Goal: Task Accomplishment & Management: Manage account settings

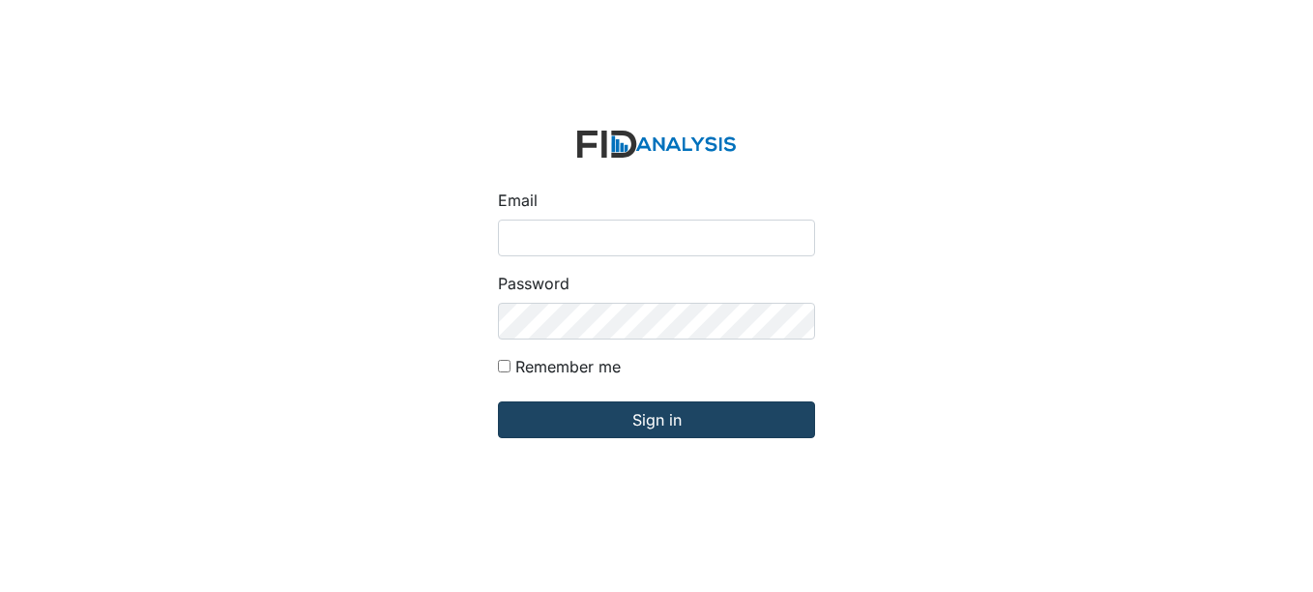
type input "fgraham@Lifeincorporated.com"
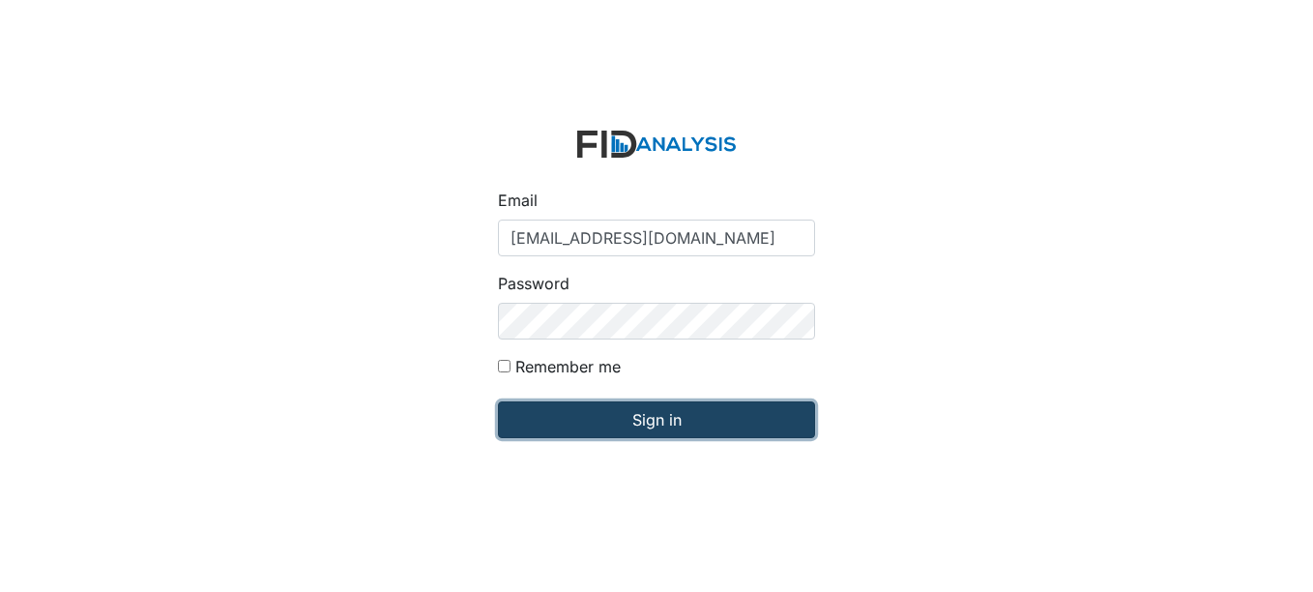
click at [729, 435] on input "Sign in" at bounding box center [656, 419] width 317 height 37
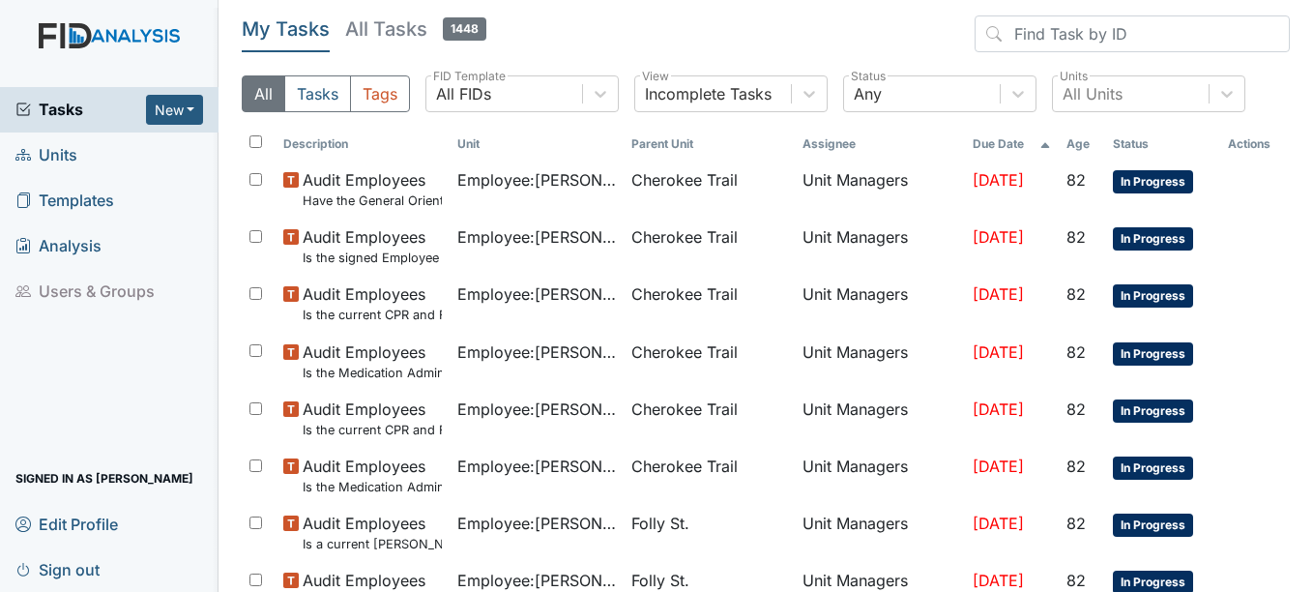
click at [73, 147] on span "Units" at bounding box center [46, 155] width 62 height 30
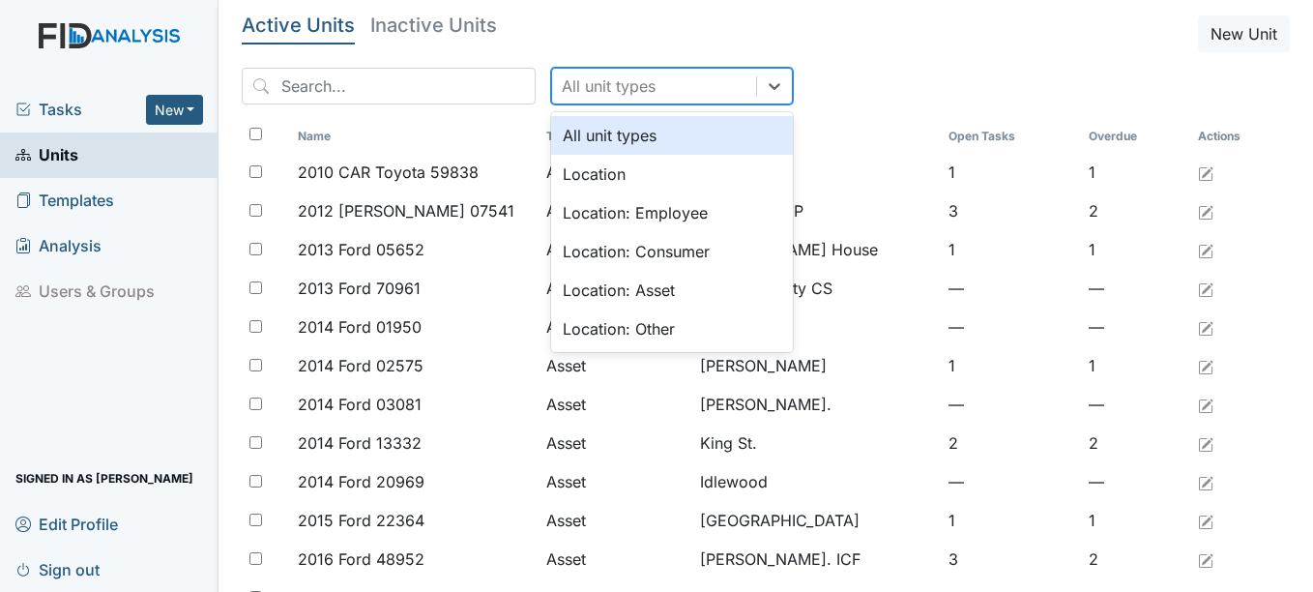
click at [649, 91] on div "All unit types" at bounding box center [654, 86] width 204 height 35
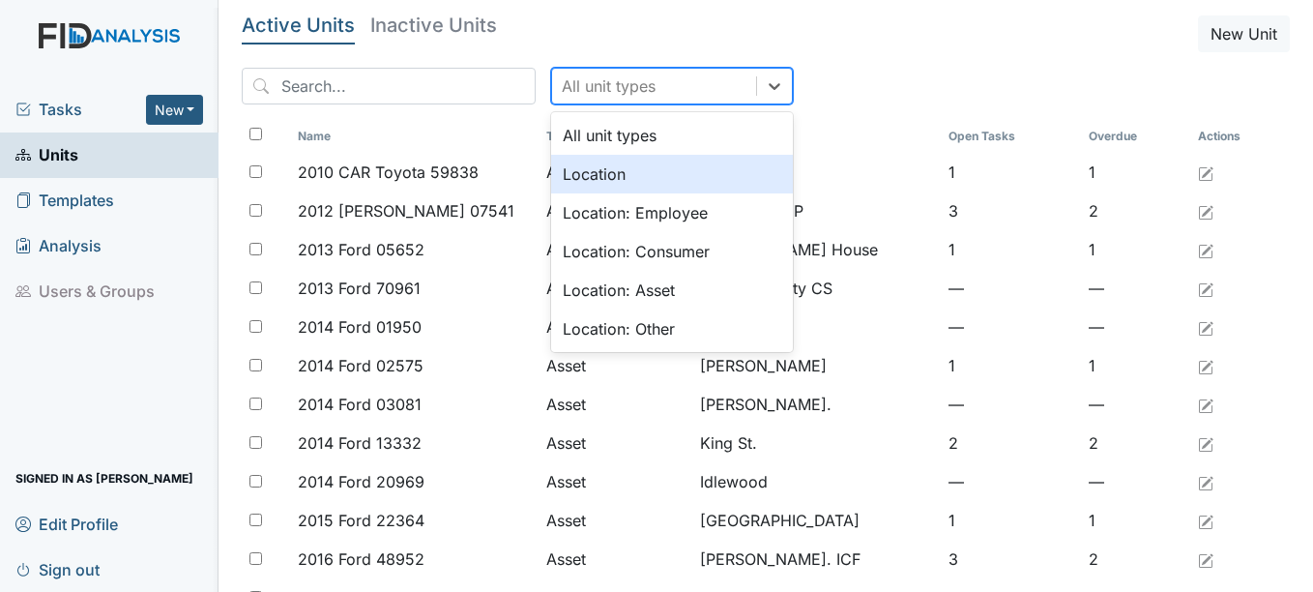
click at [579, 181] on div "Location" at bounding box center [672, 174] width 242 height 39
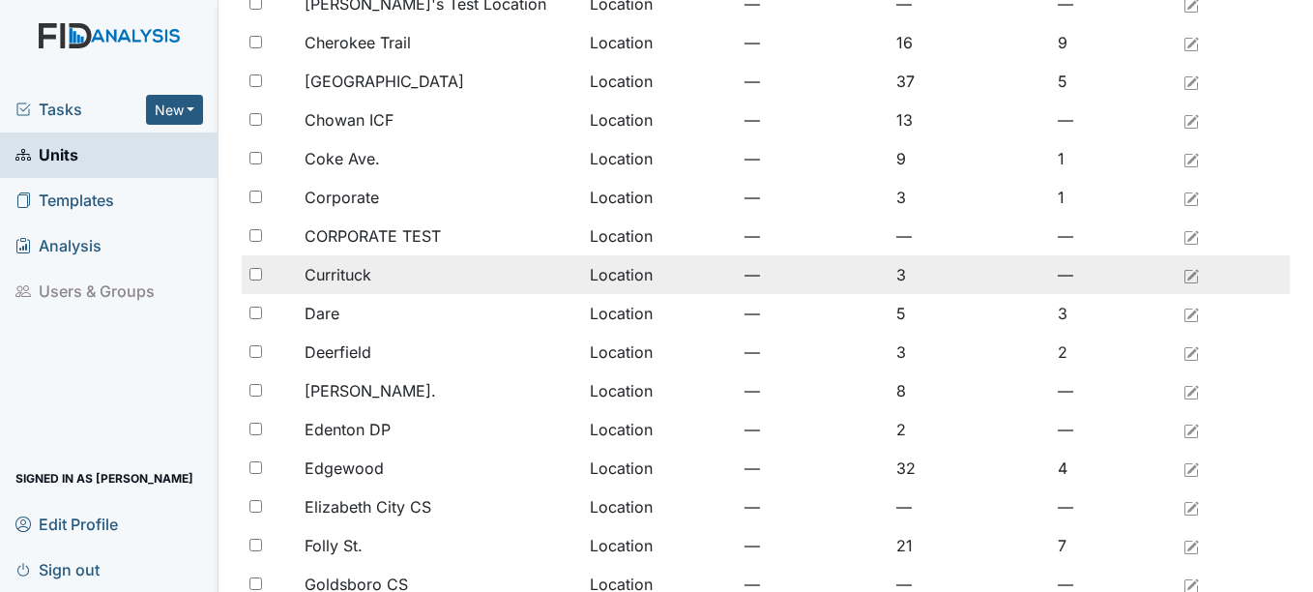
scroll to position [387, 0]
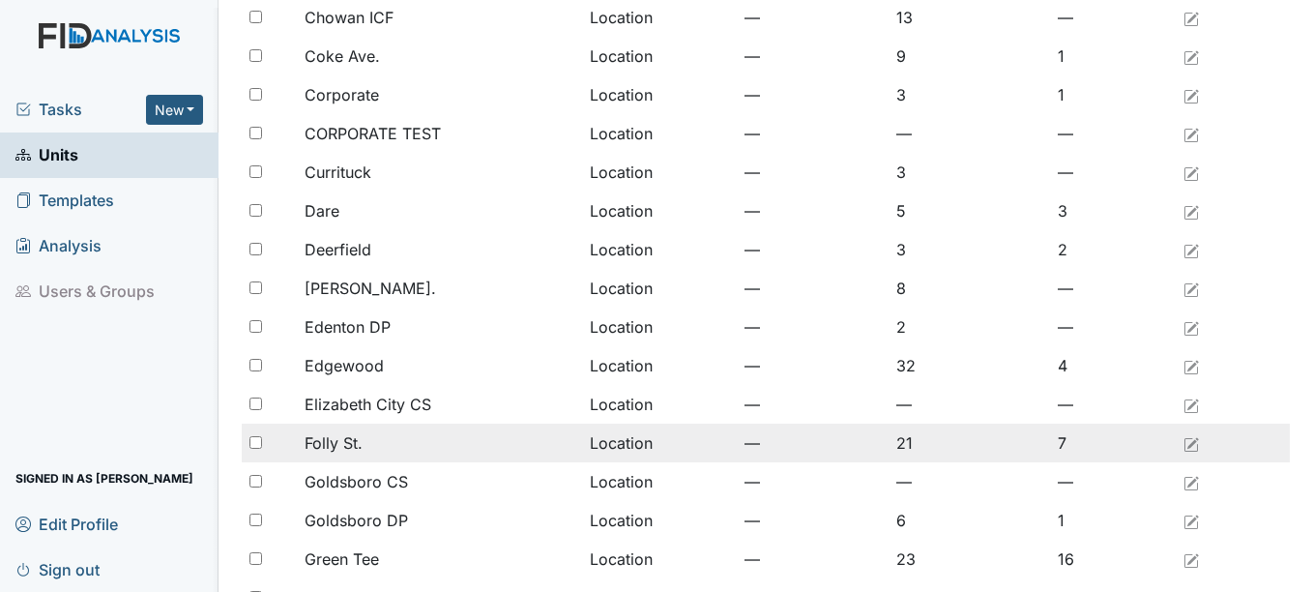
click at [339, 444] on span "Folly St." at bounding box center [334, 442] width 58 height 23
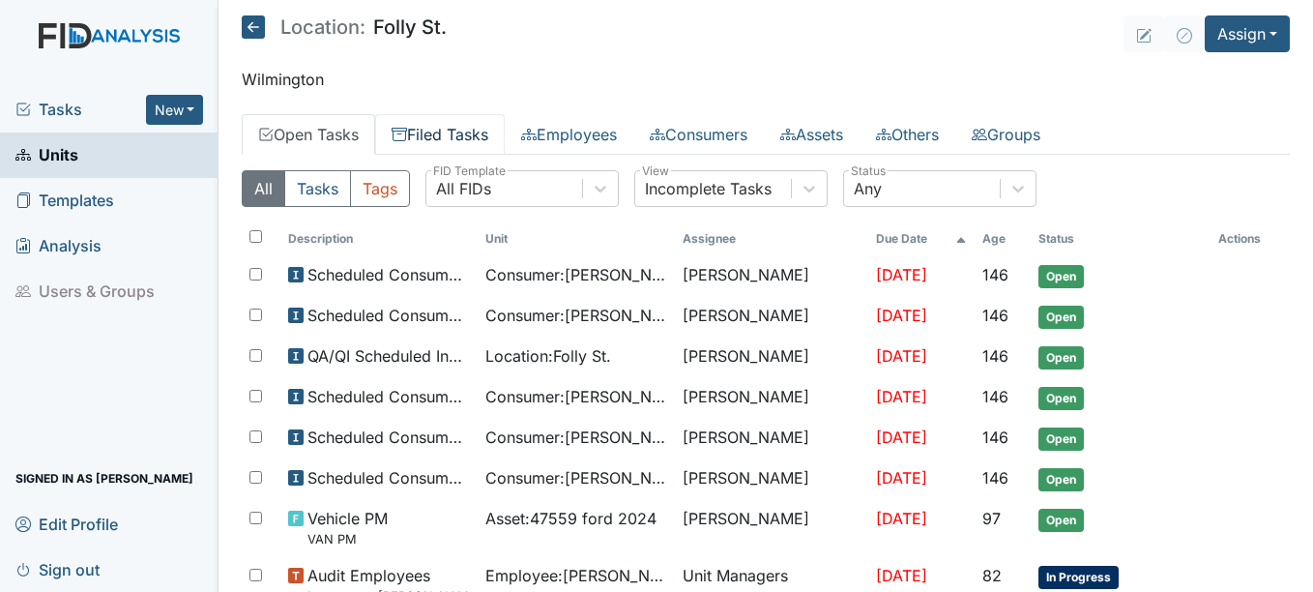
click at [444, 114] on link "Filed Tasks" at bounding box center [440, 134] width 130 height 41
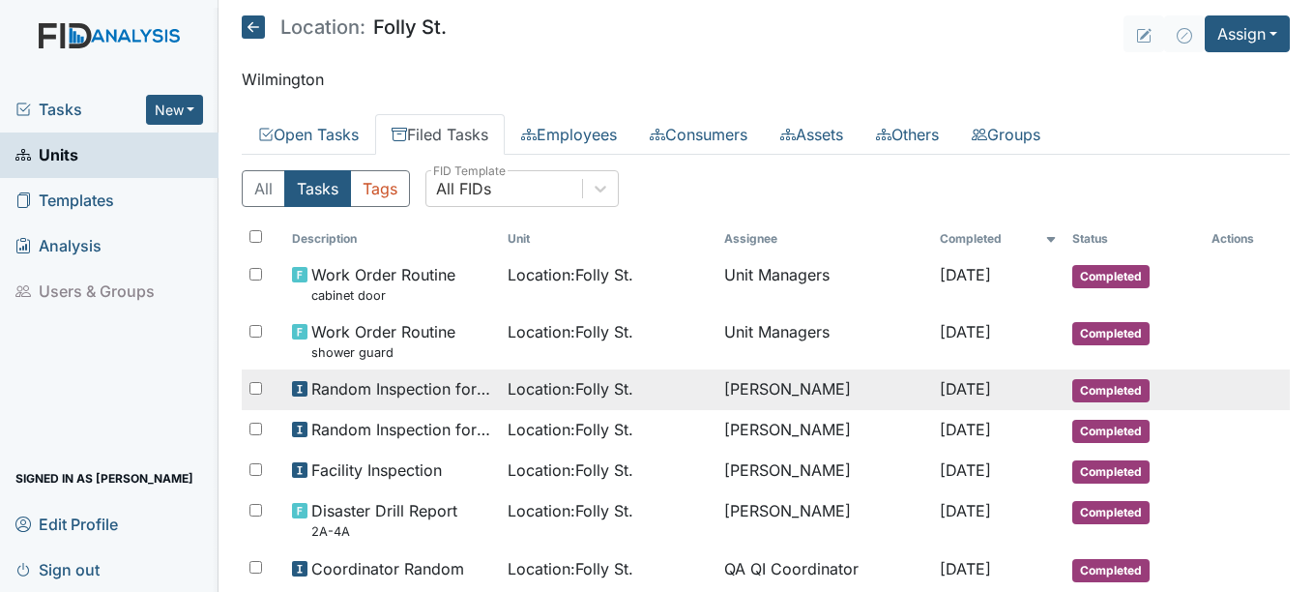
click at [660, 389] on div "Location : Folly St." at bounding box center [608, 388] width 201 height 23
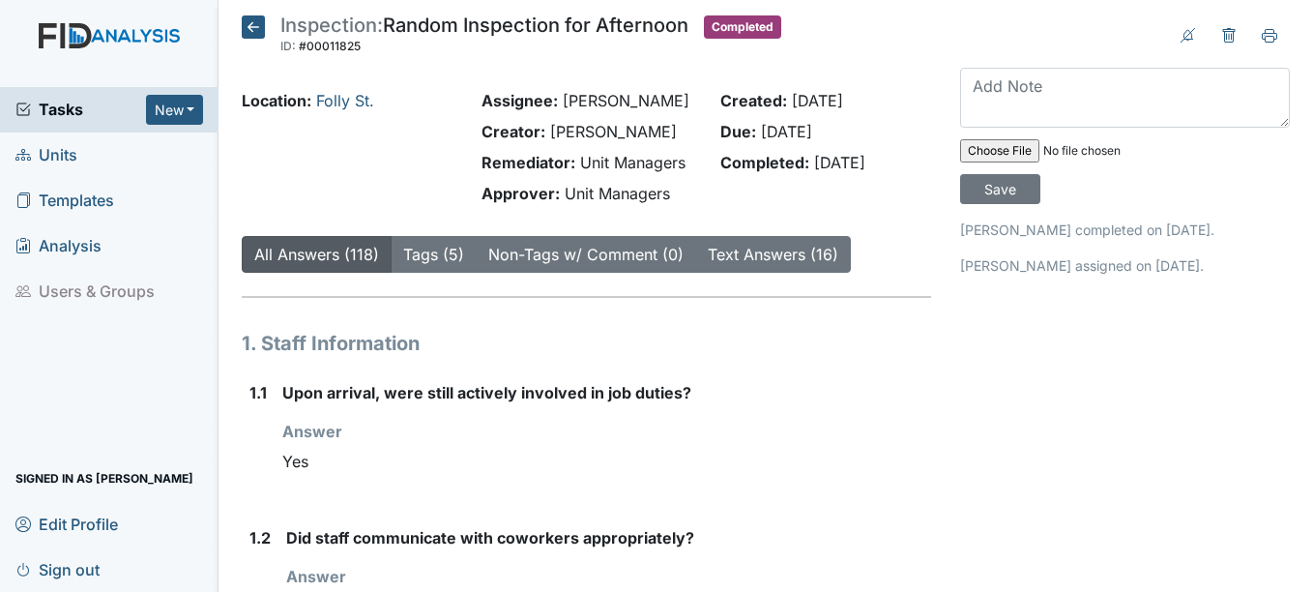
click at [245, 26] on icon at bounding box center [253, 26] width 23 height 23
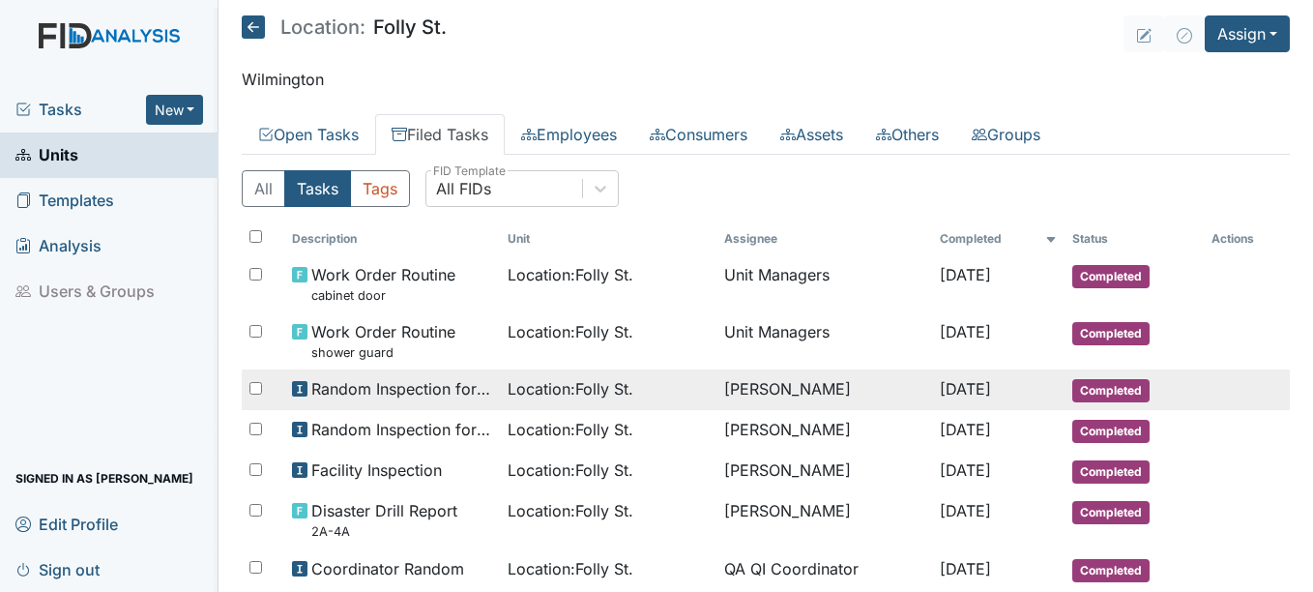
scroll to position [97, 0]
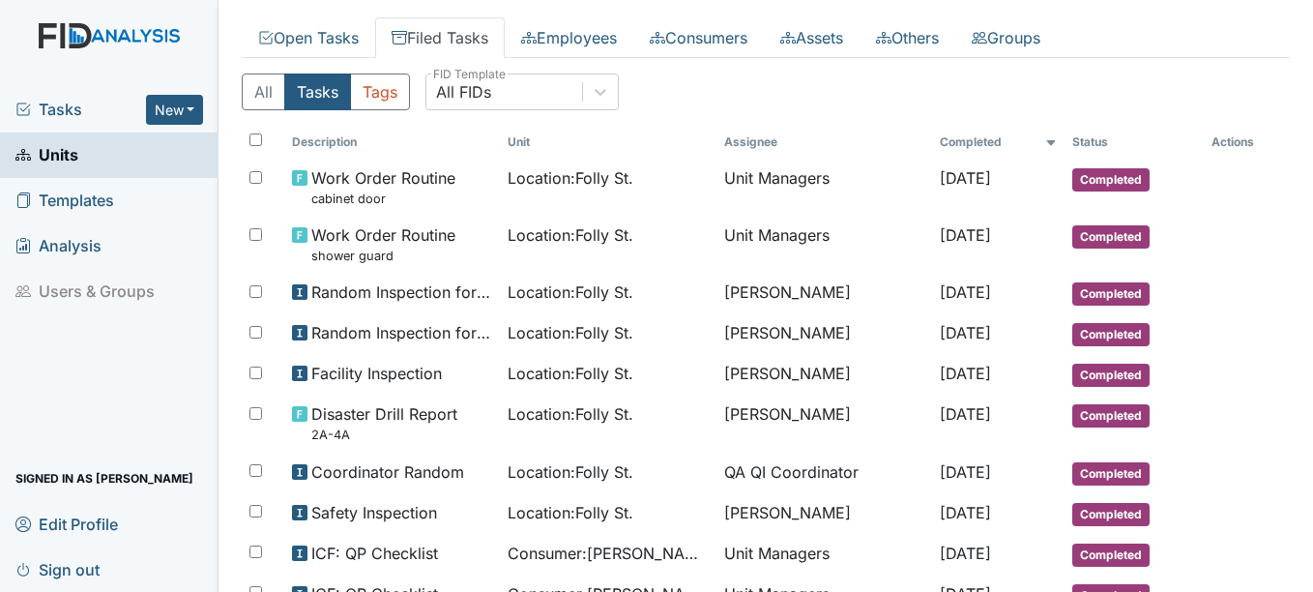
click at [426, 45] on link "Filed Tasks" at bounding box center [440, 37] width 130 height 41
click at [426, 38] on link "Filed Tasks" at bounding box center [440, 37] width 130 height 41
click at [326, 40] on link "Open Tasks" at bounding box center [308, 37] width 133 height 41
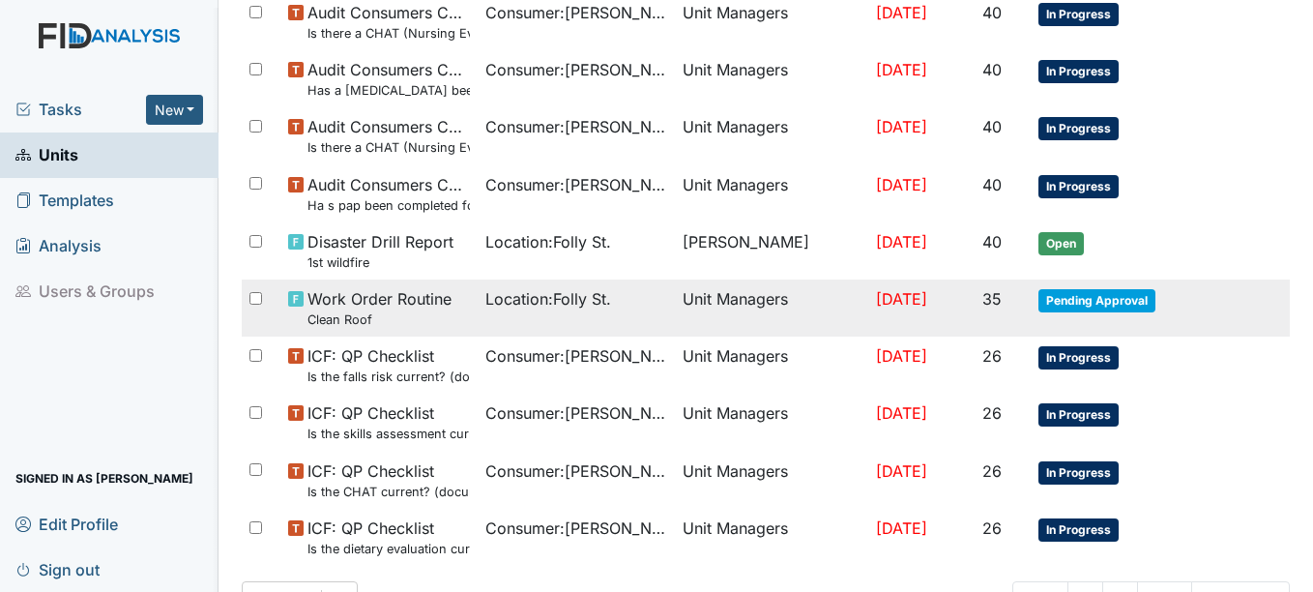
scroll to position [1329, 0]
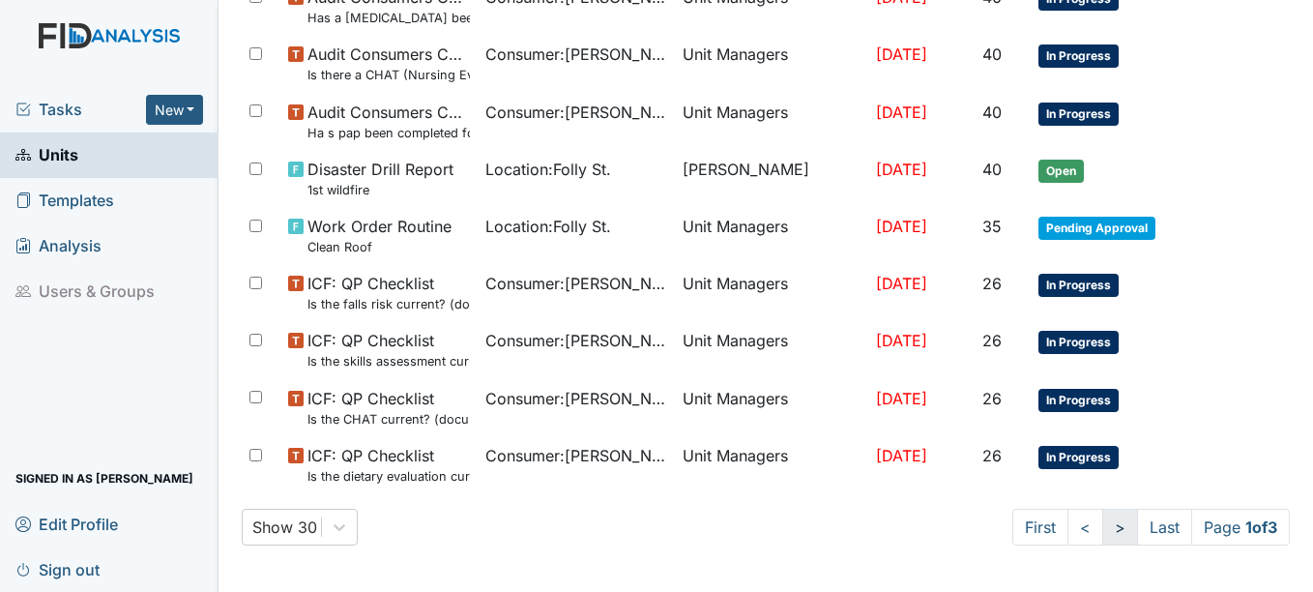
click at [1102, 527] on link ">" at bounding box center [1120, 527] width 36 height 37
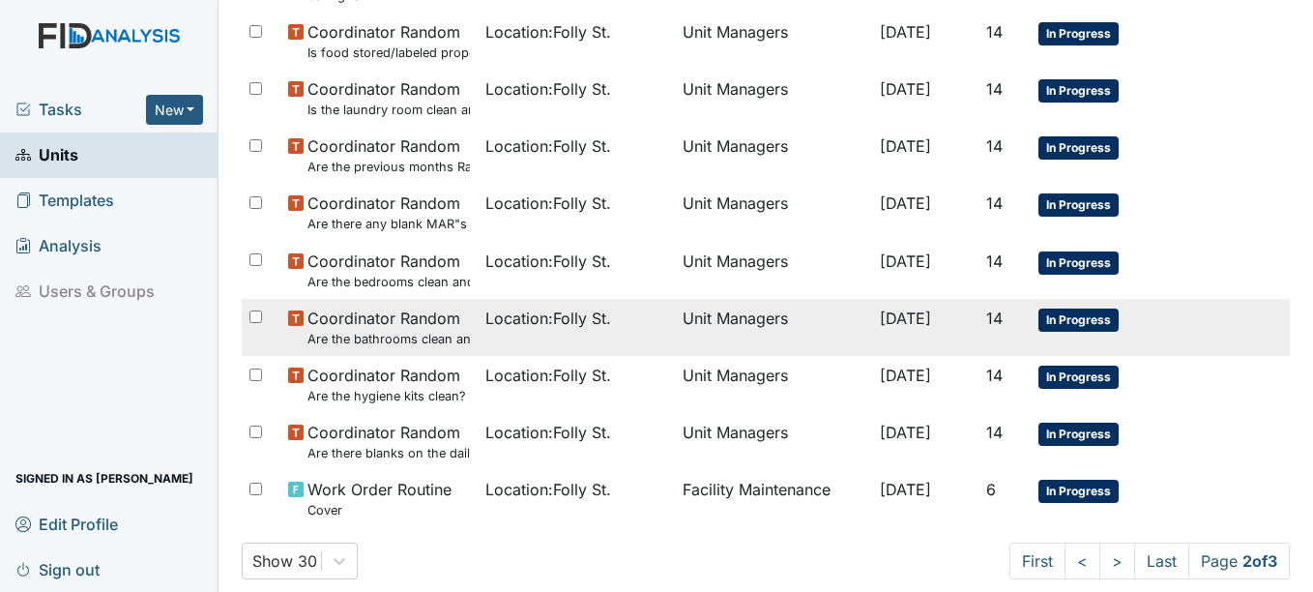
scroll to position [1462, 0]
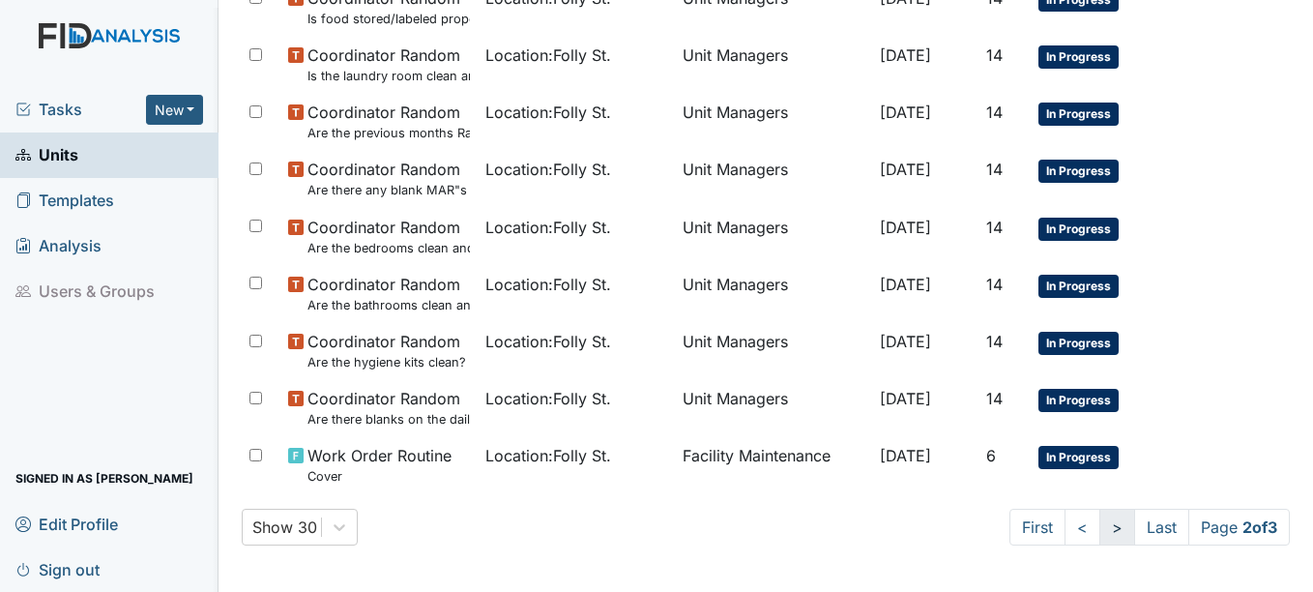
click at [1100, 528] on link ">" at bounding box center [1117, 527] width 36 height 37
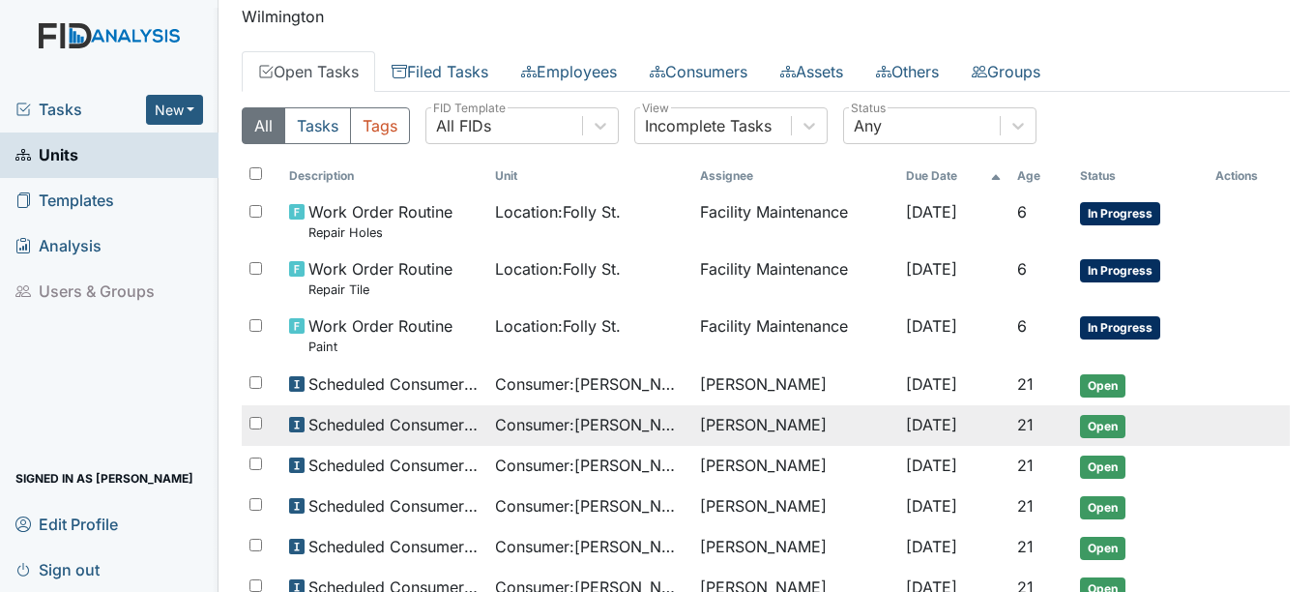
scroll to position [276, 0]
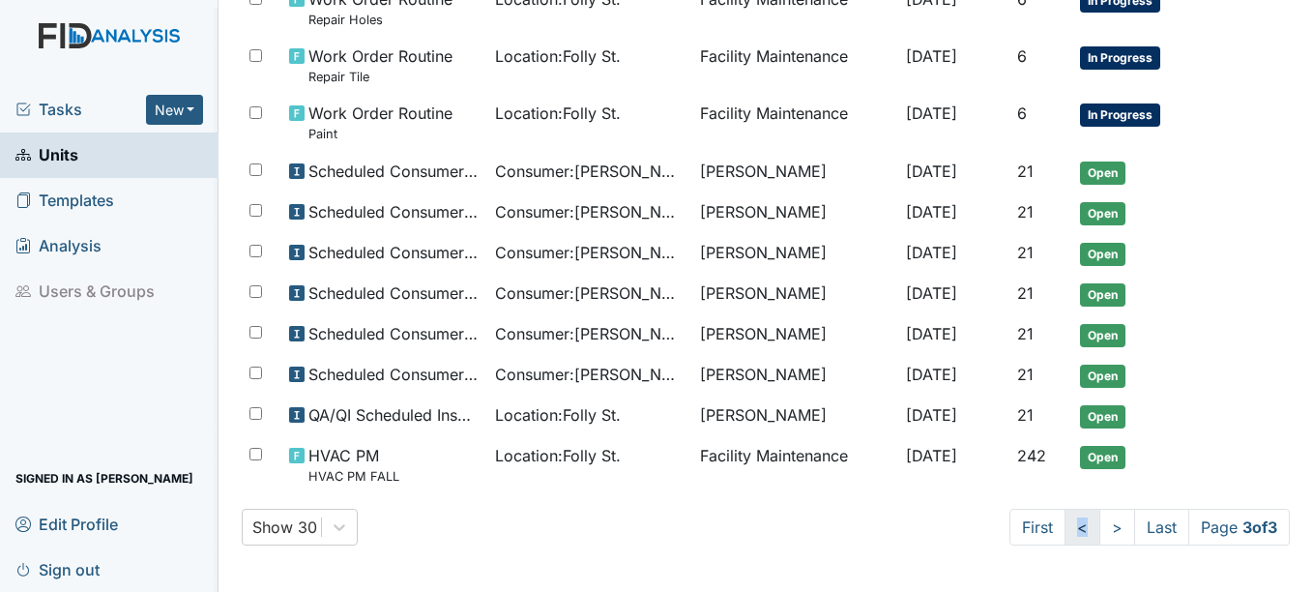
click at [1065, 532] on link "<" at bounding box center [1083, 527] width 36 height 37
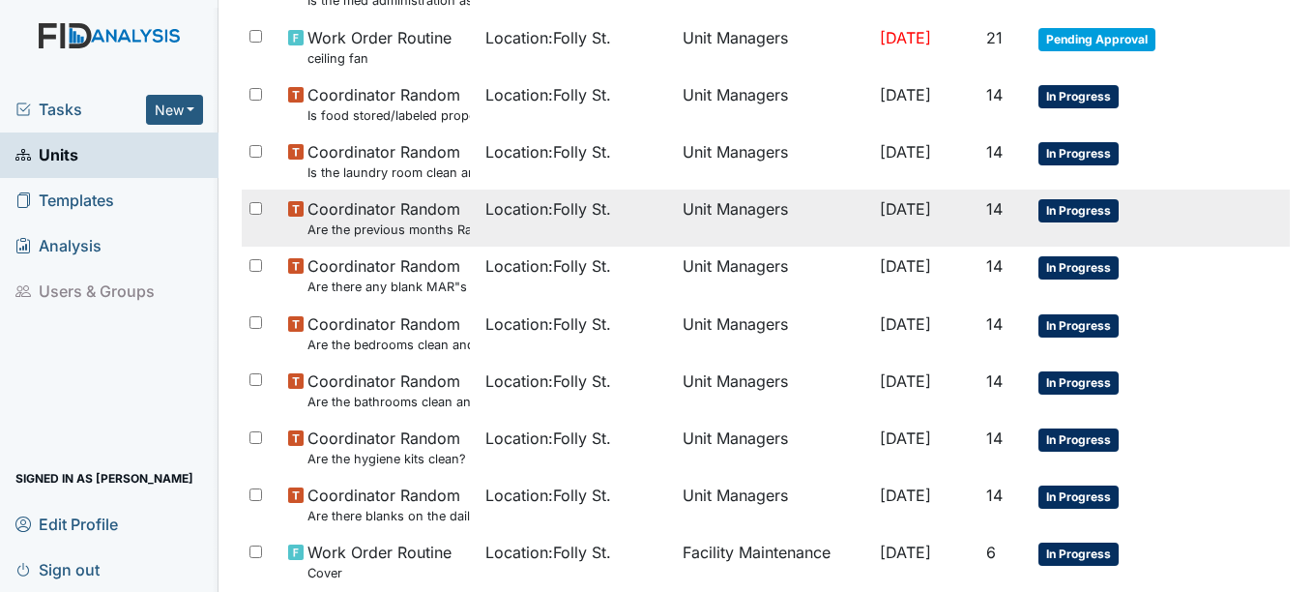
scroll to position [1269, 0]
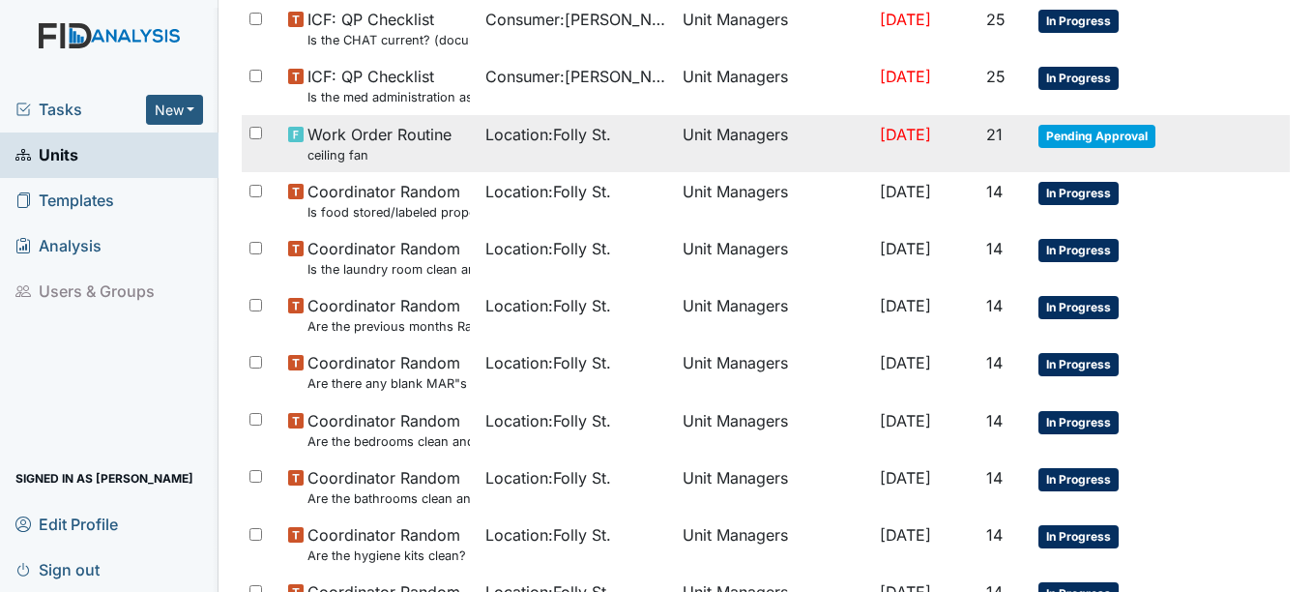
click at [1117, 125] on span "Pending Approval" at bounding box center [1096, 136] width 117 height 23
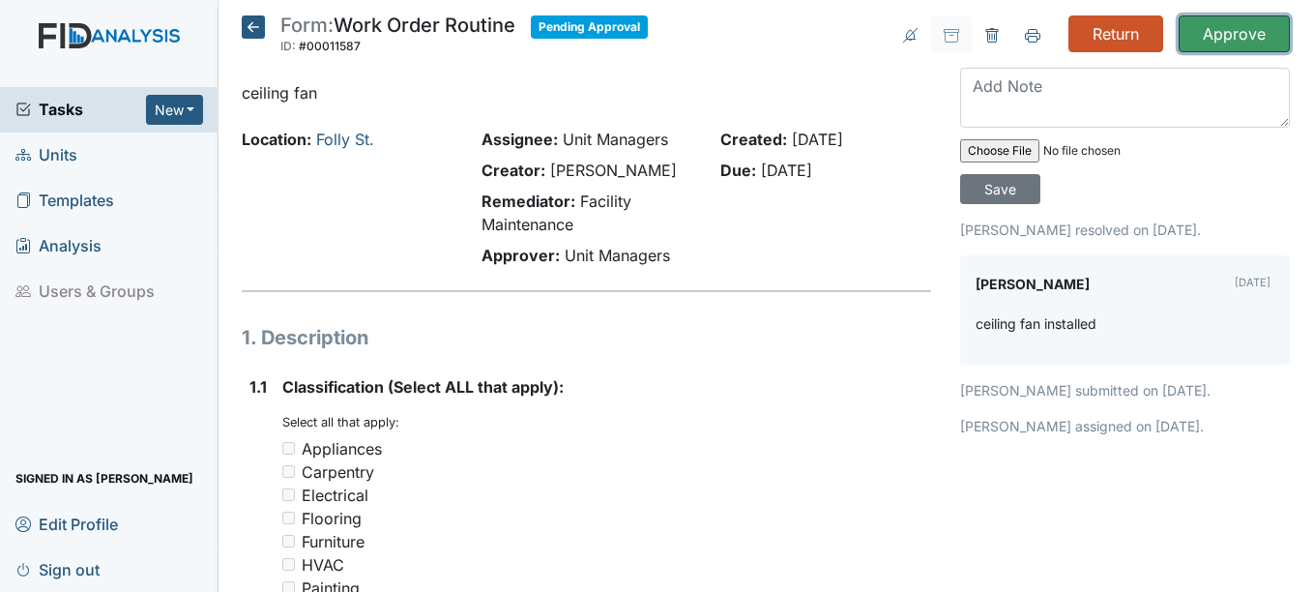
click at [1213, 34] on input "Approve" at bounding box center [1234, 33] width 111 height 37
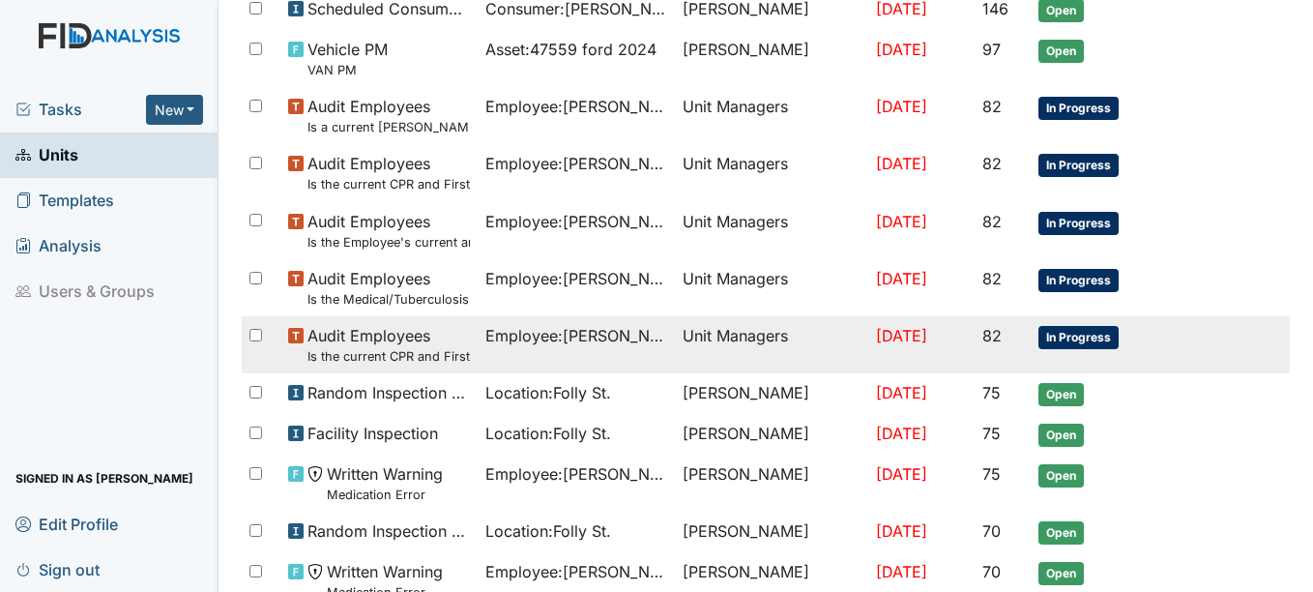
scroll to position [483, 0]
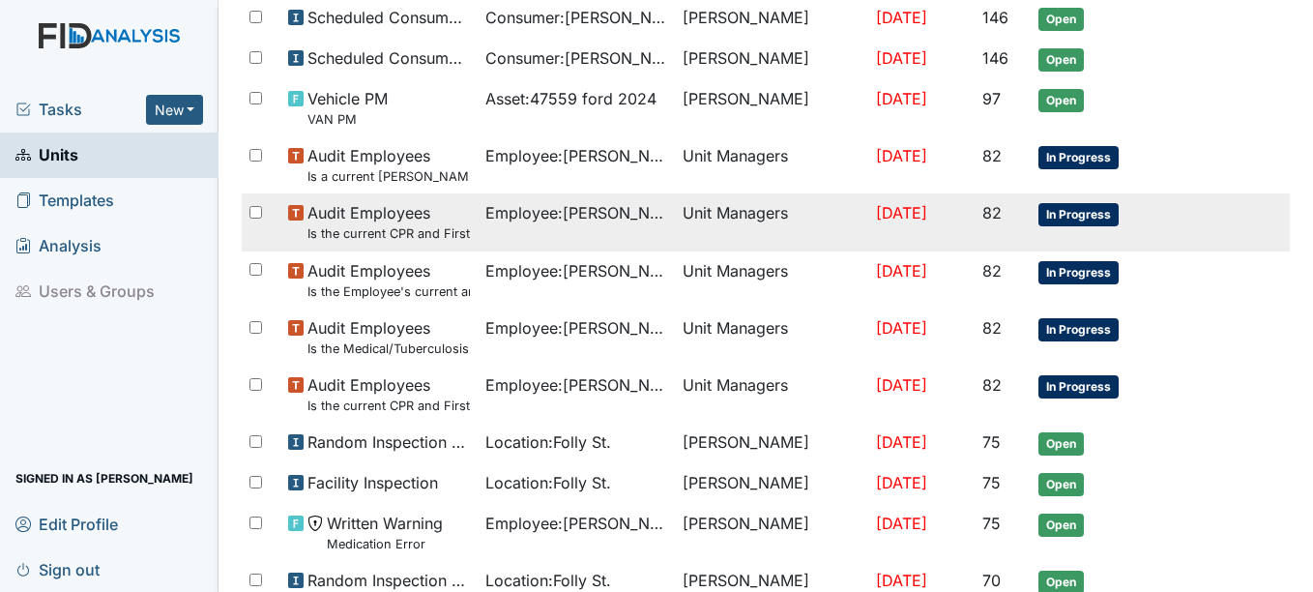
click at [1058, 217] on span "In Progress" at bounding box center [1078, 214] width 80 height 23
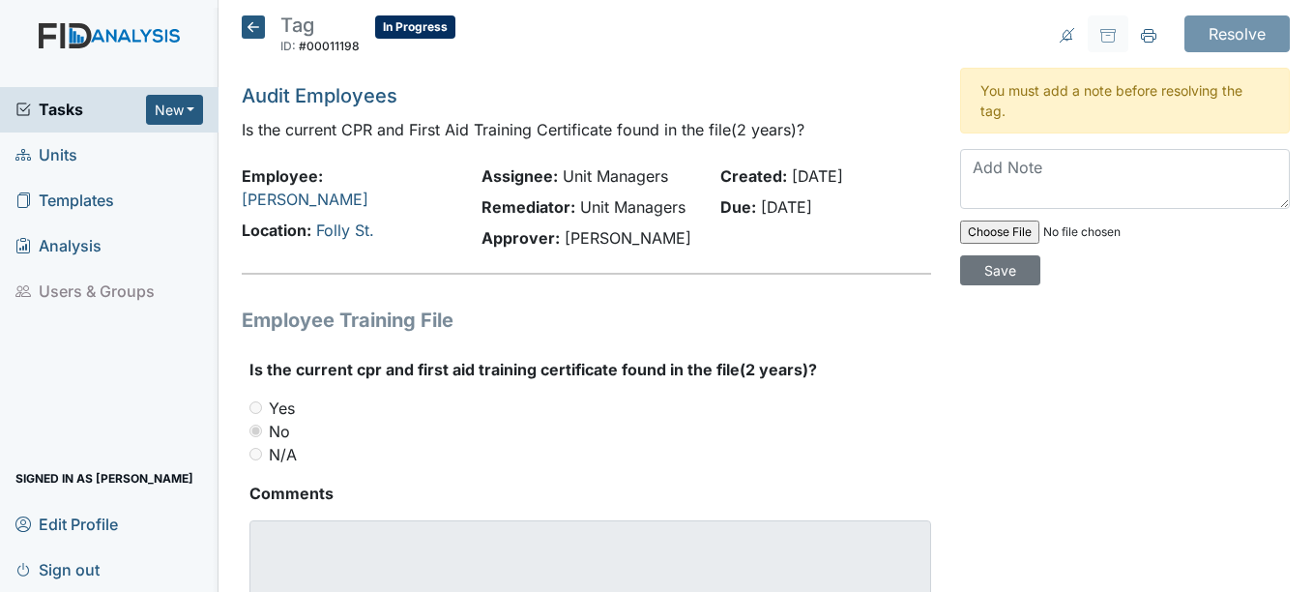
click at [247, 25] on icon at bounding box center [253, 26] width 23 height 23
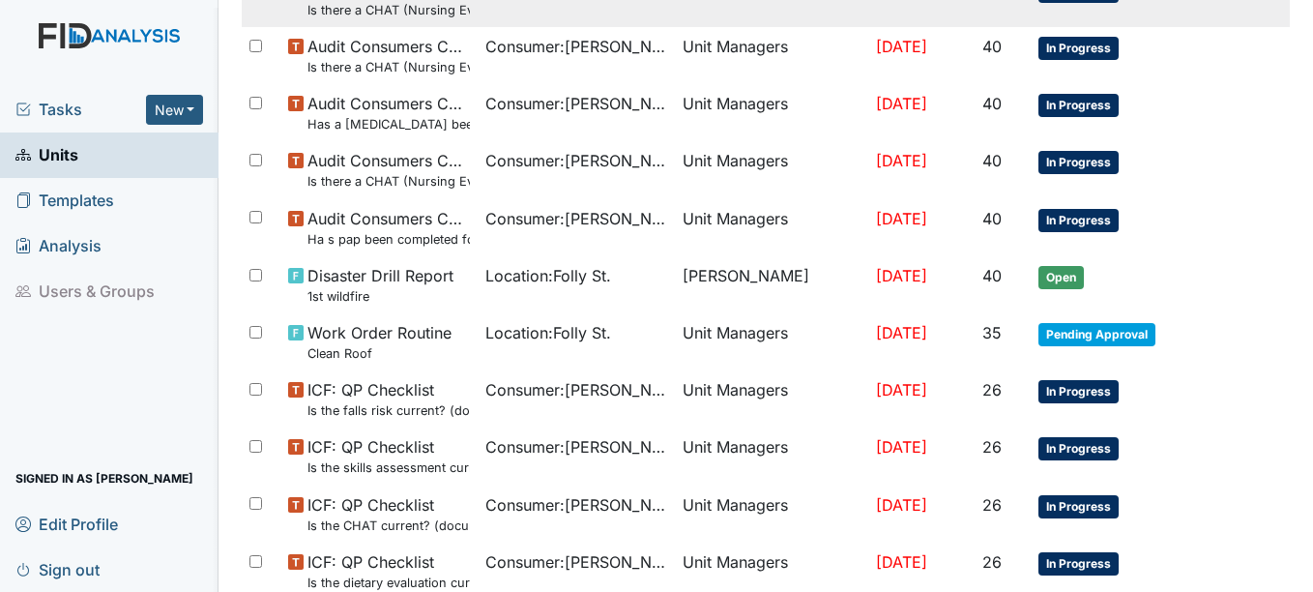
scroll to position [1257, 0]
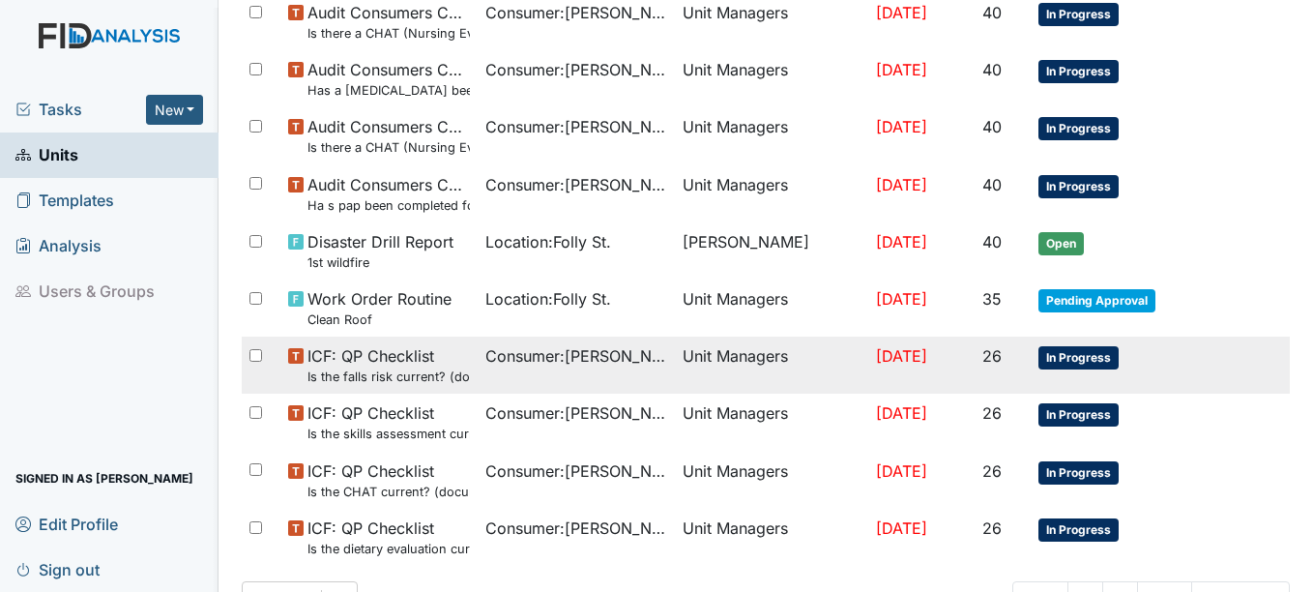
click at [1087, 353] on span "In Progress" at bounding box center [1078, 357] width 80 height 23
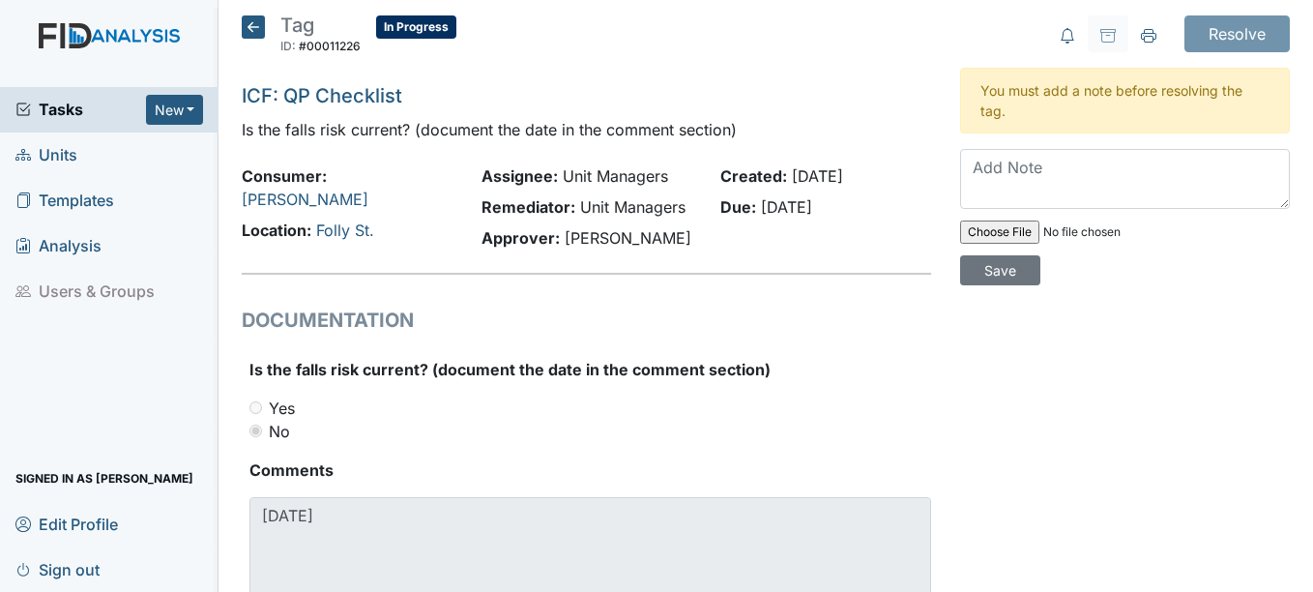
click at [244, 28] on icon at bounding box center [253, 26] width 23 height 23
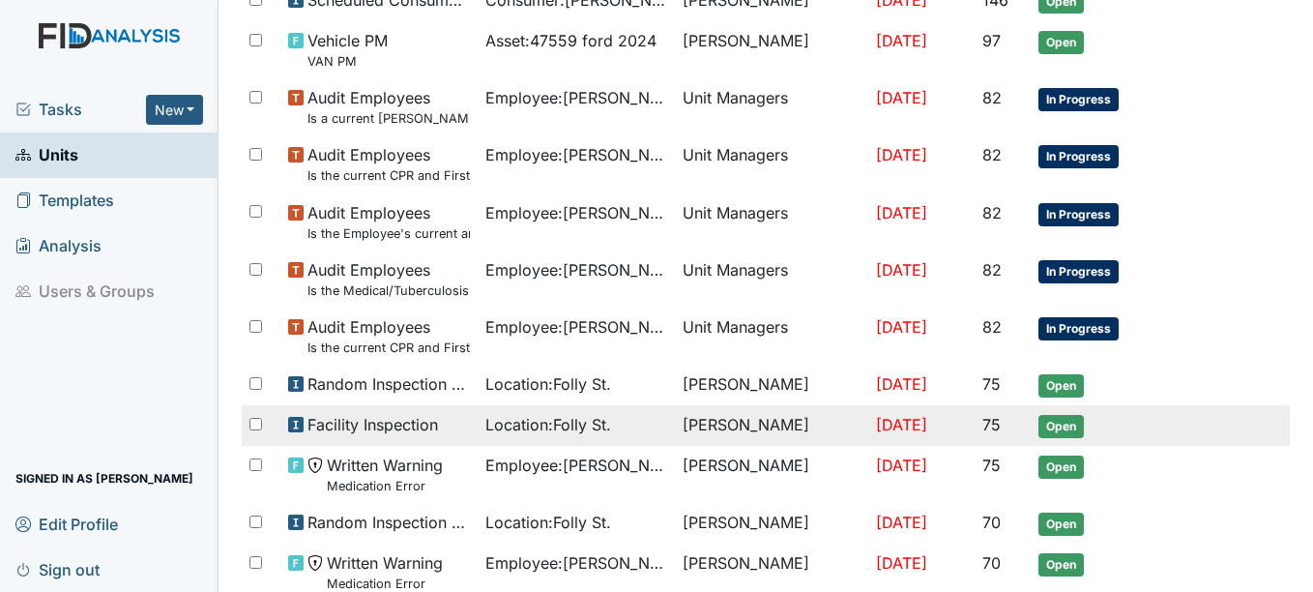
scroll to position [491, 0]
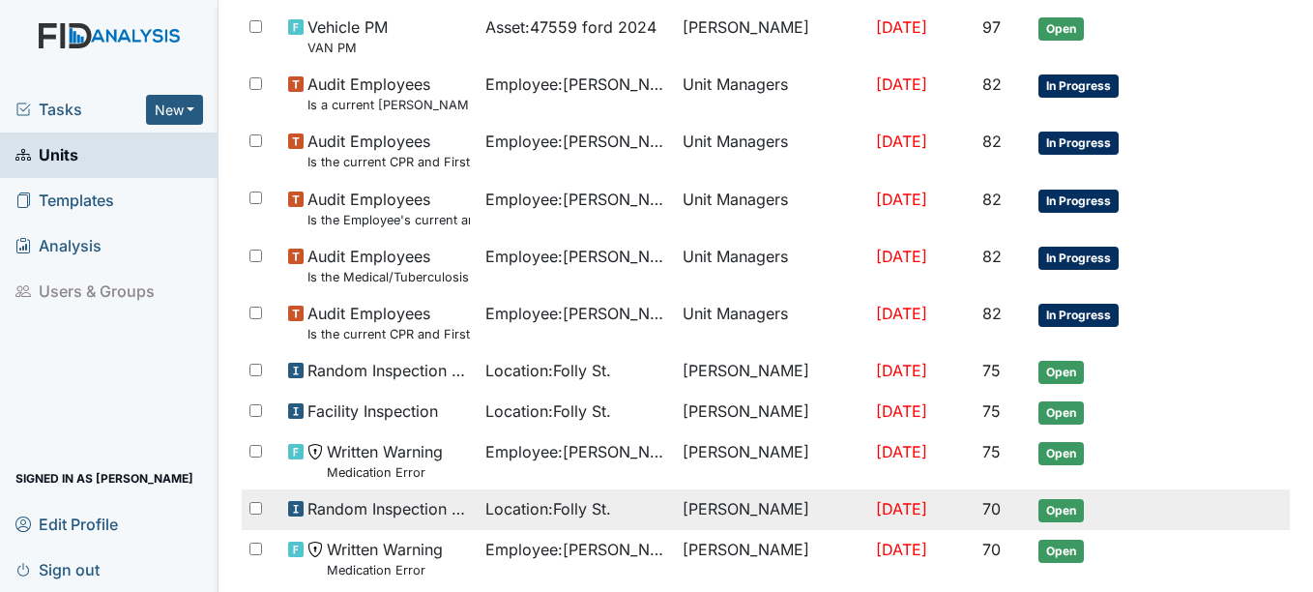
click at [1073, 499] on span "Open" at bounding box center [1060, 510] width 45 height 23
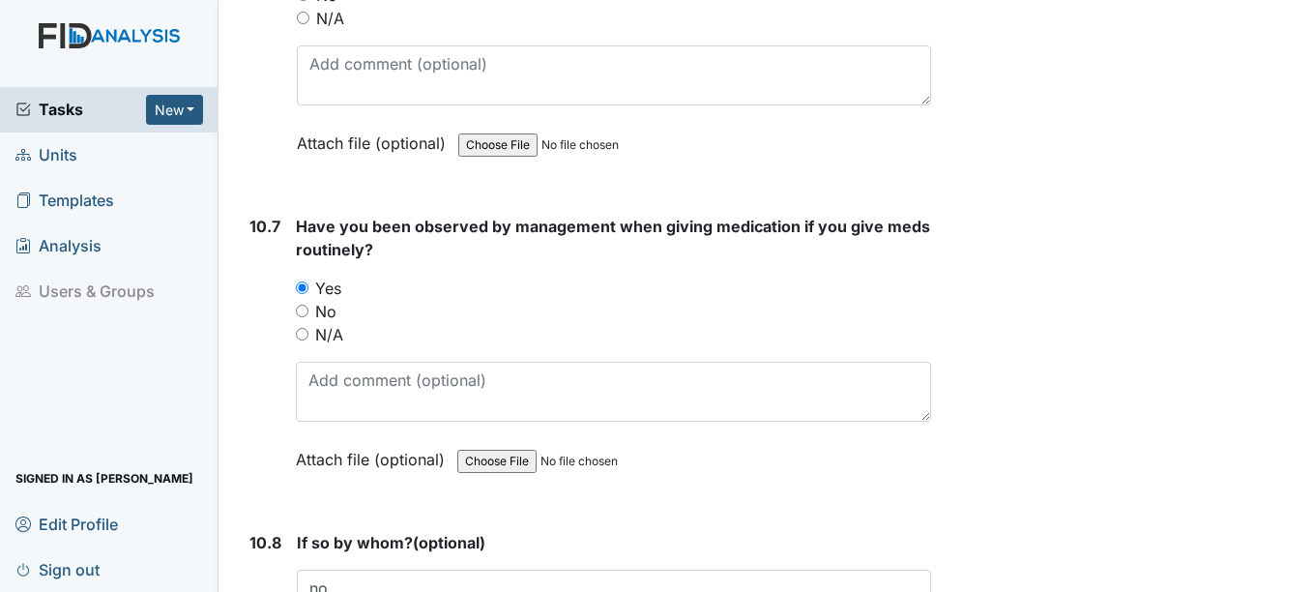
scroll to position [26633, 0]
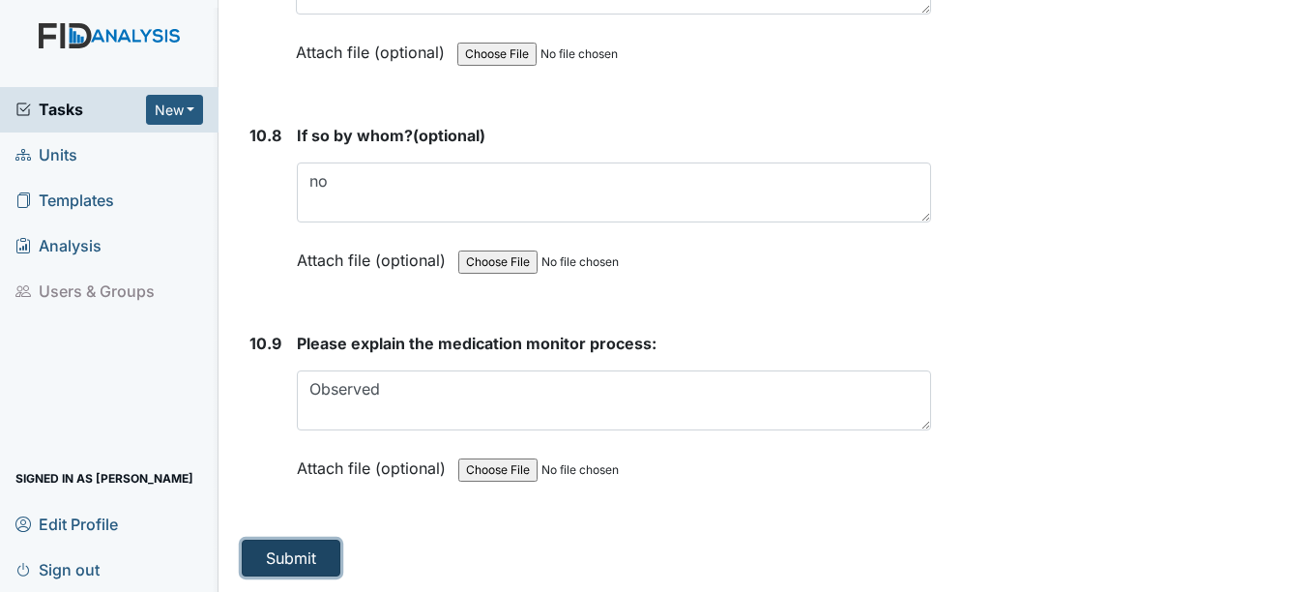
click at [275, 553] on button "Submit" at bounding box center [291, 558] width 99 height 37
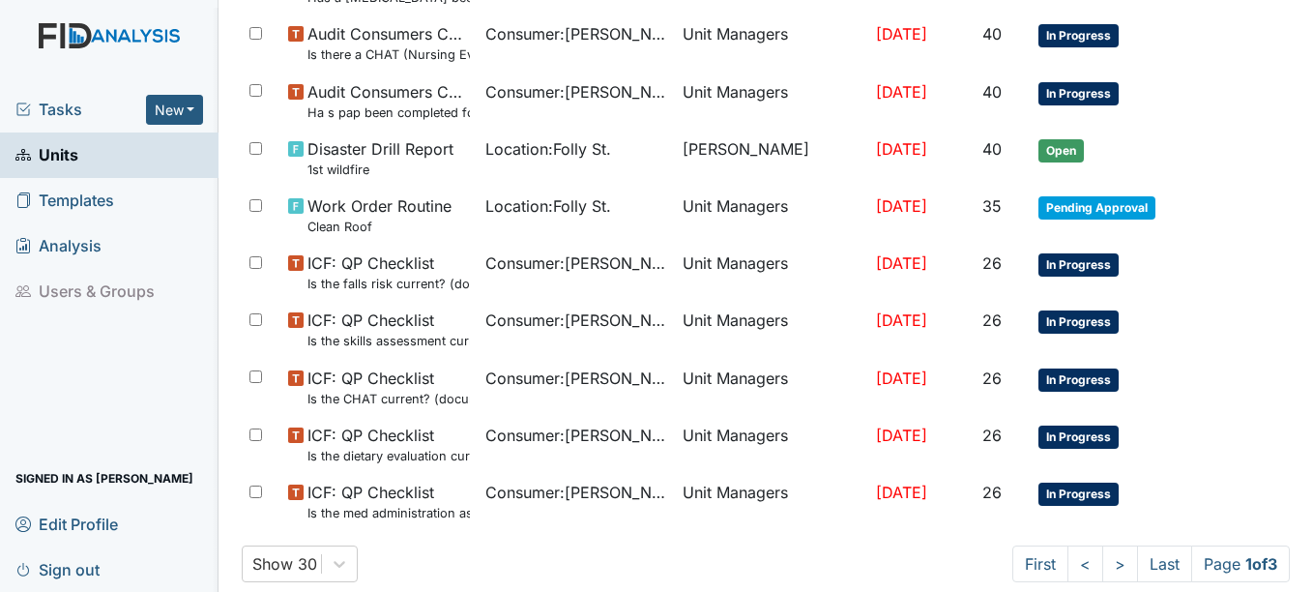
scroll to position [1410, 0]
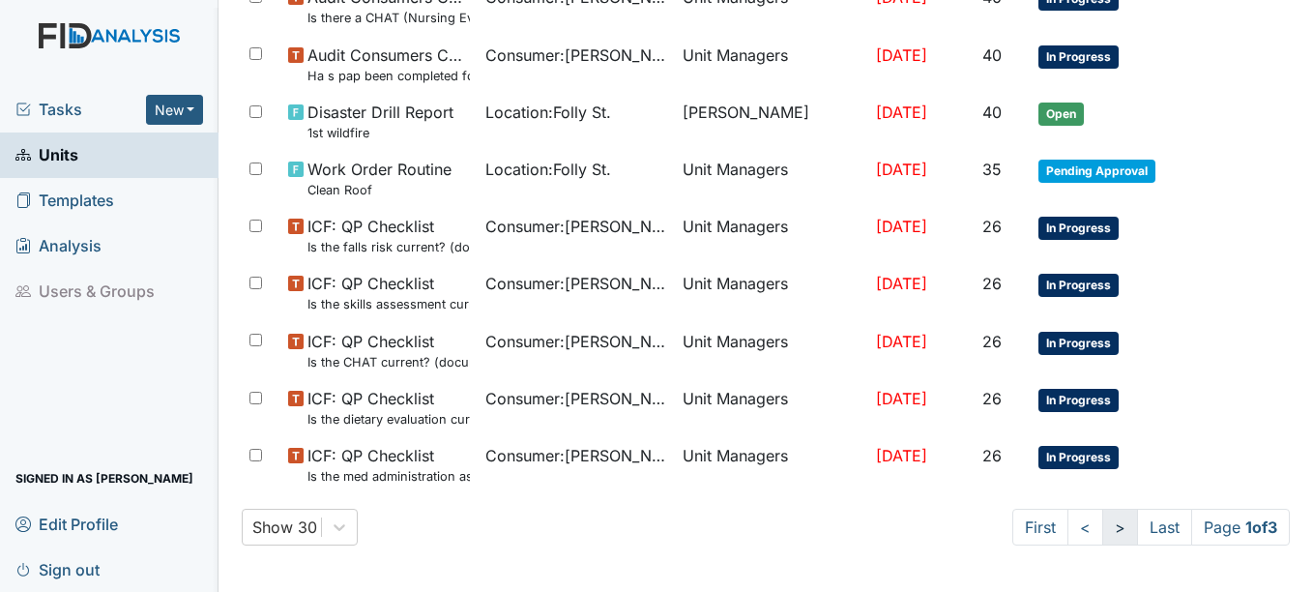
click at [1102, 521] on link ">" at bounding box center [1120, 527] width 36 height 37
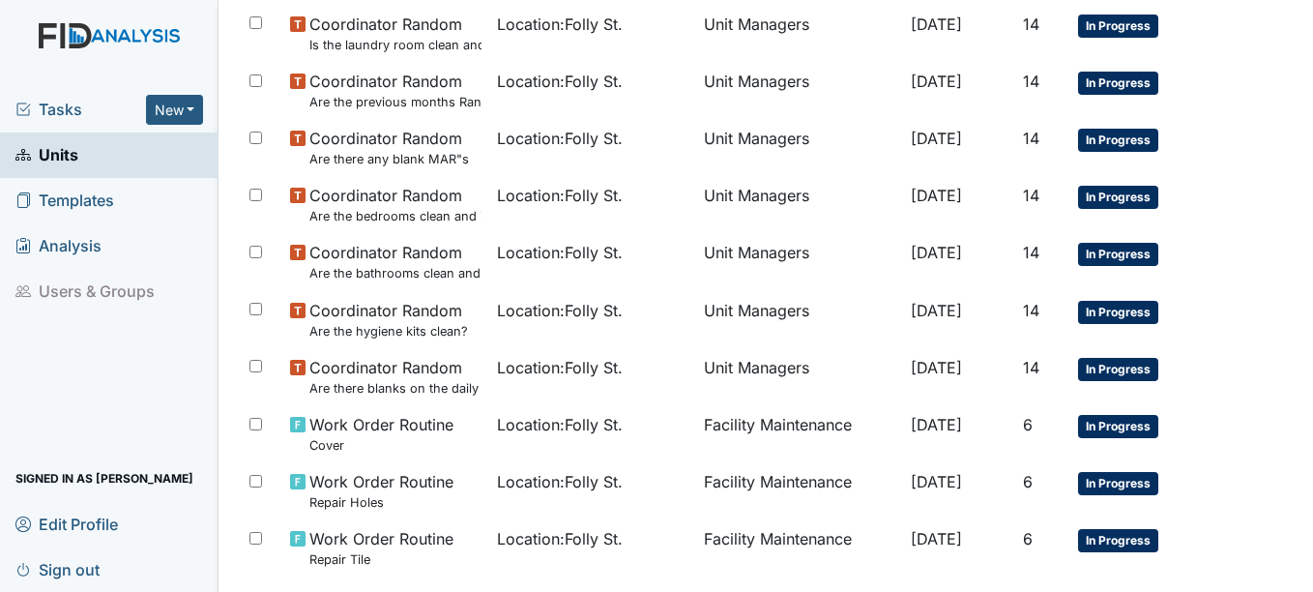
scroll to position [1526, 0]
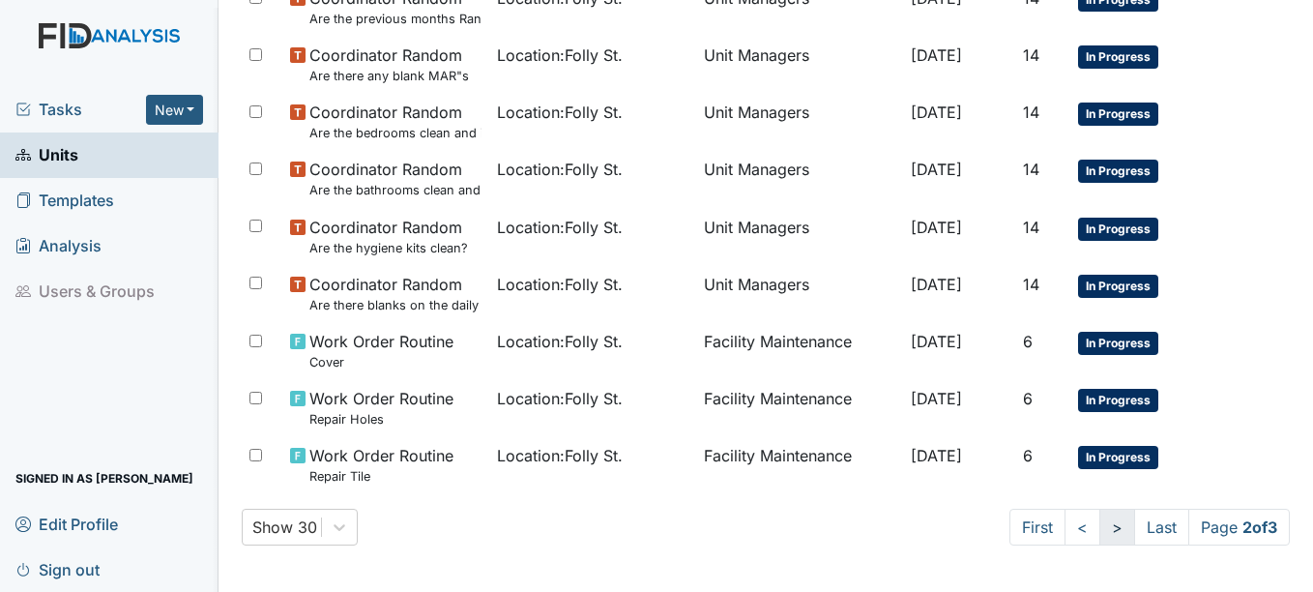
click at [1099, 528] on link ">" at bounding box center [1117, 527] width 36 height 37
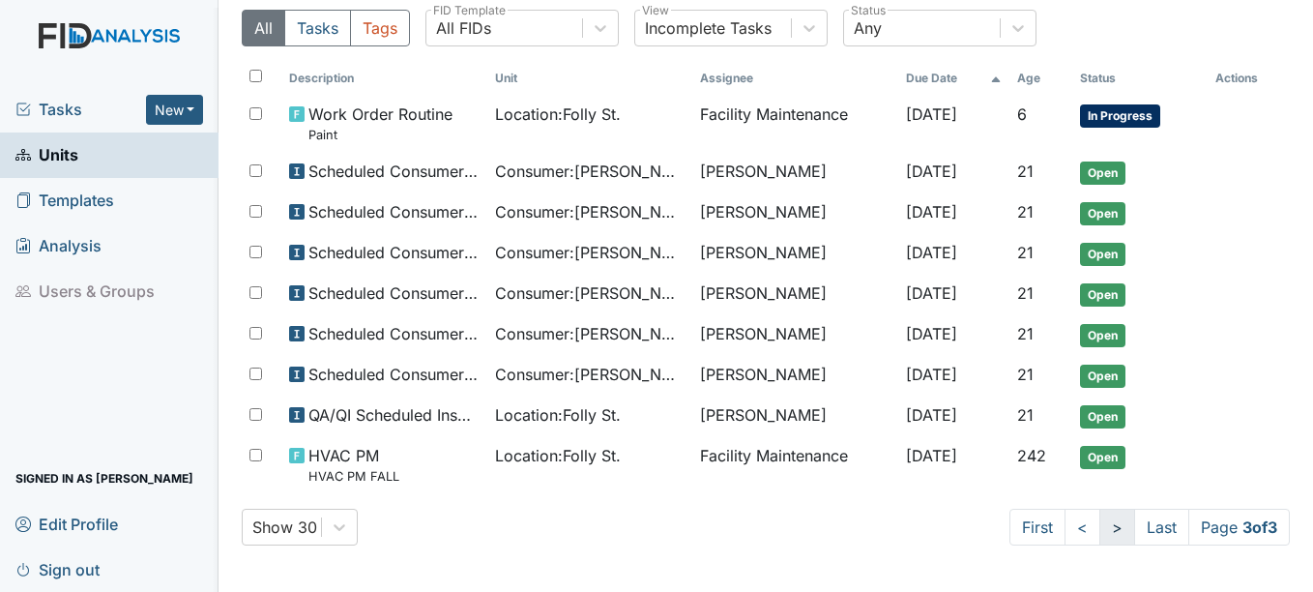
scroll to position [224, 0]
click at [1099, 535] on link ">" at bounding box center [1117, 527] width 36 height 37
click at [1065, 537] on link "<" at bounding box center [1083, 527] width 36 height 37
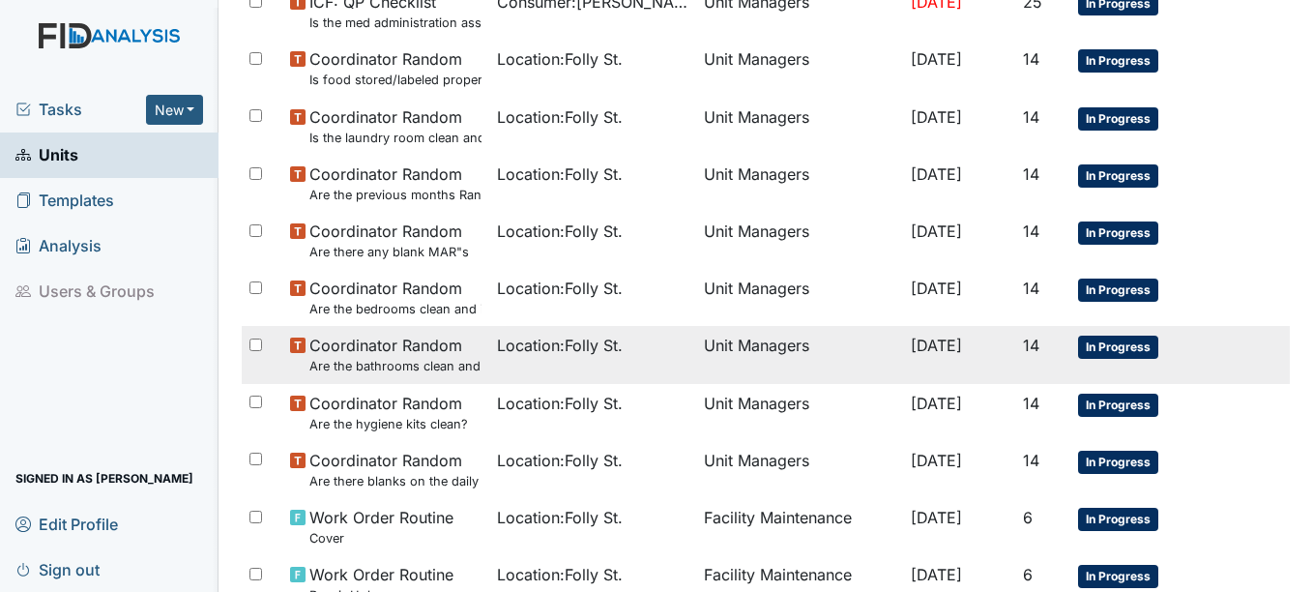
scroll to position [1526, 0]
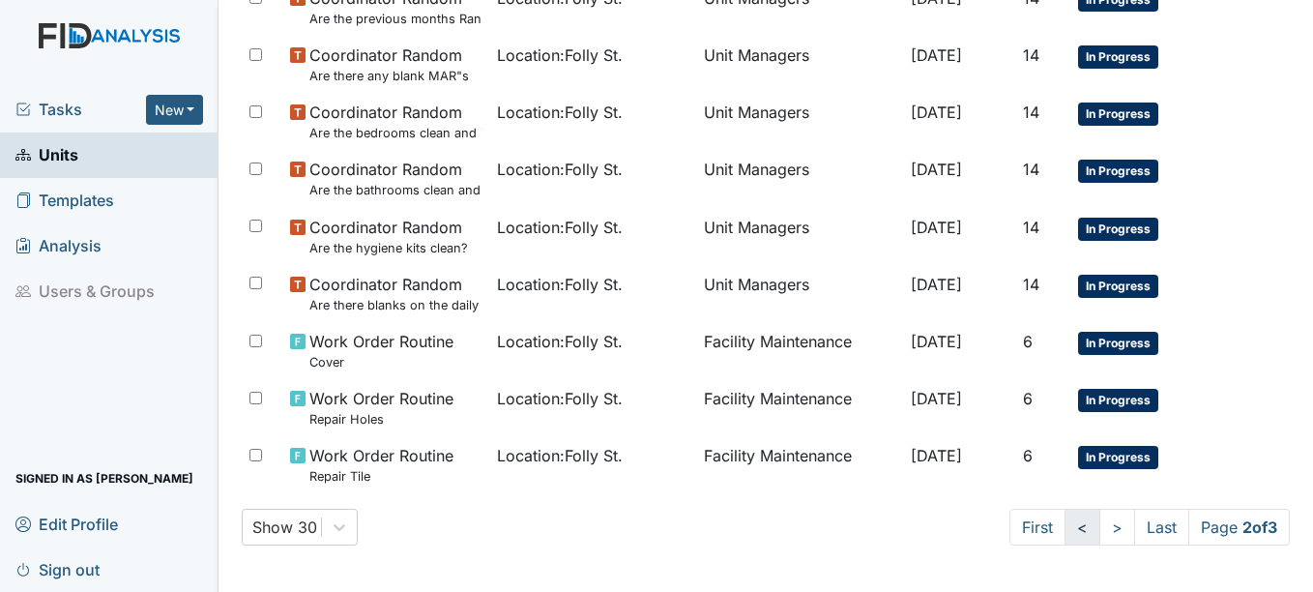
click at [1066, 530] on link "<" at bounding box center [1083, 527] width 36 height 37
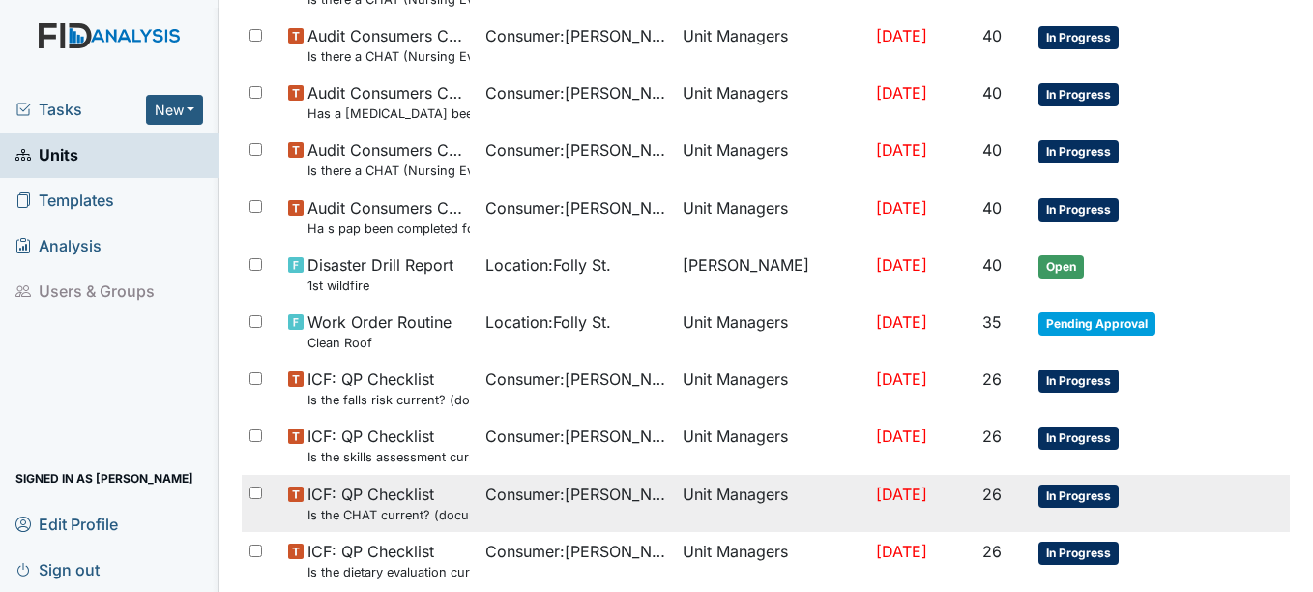
scroll to position [1410, 0]
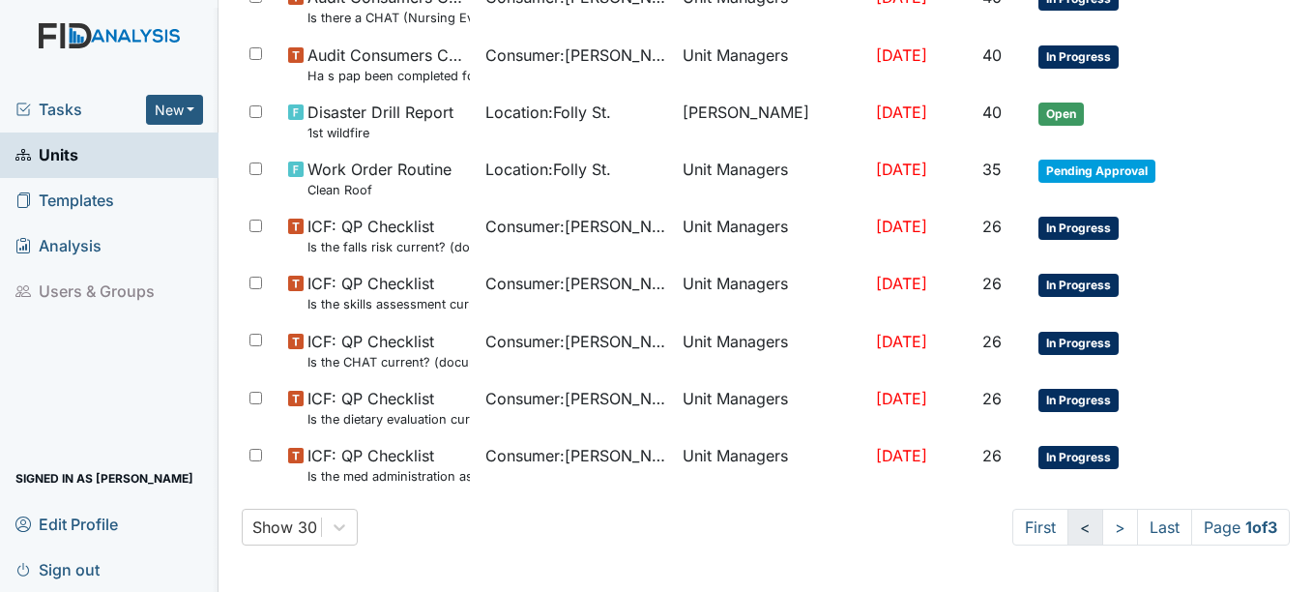
click at [1067, 521] on link "<" at bounding box center [1085, 527] width 36 height 37
click at [1098, 525] on link ">" at bounding box center [1116, 527] width 36 height 37
click at [1102, 532] on link ">" at bounding box center [1120, 527] width 36 height 37
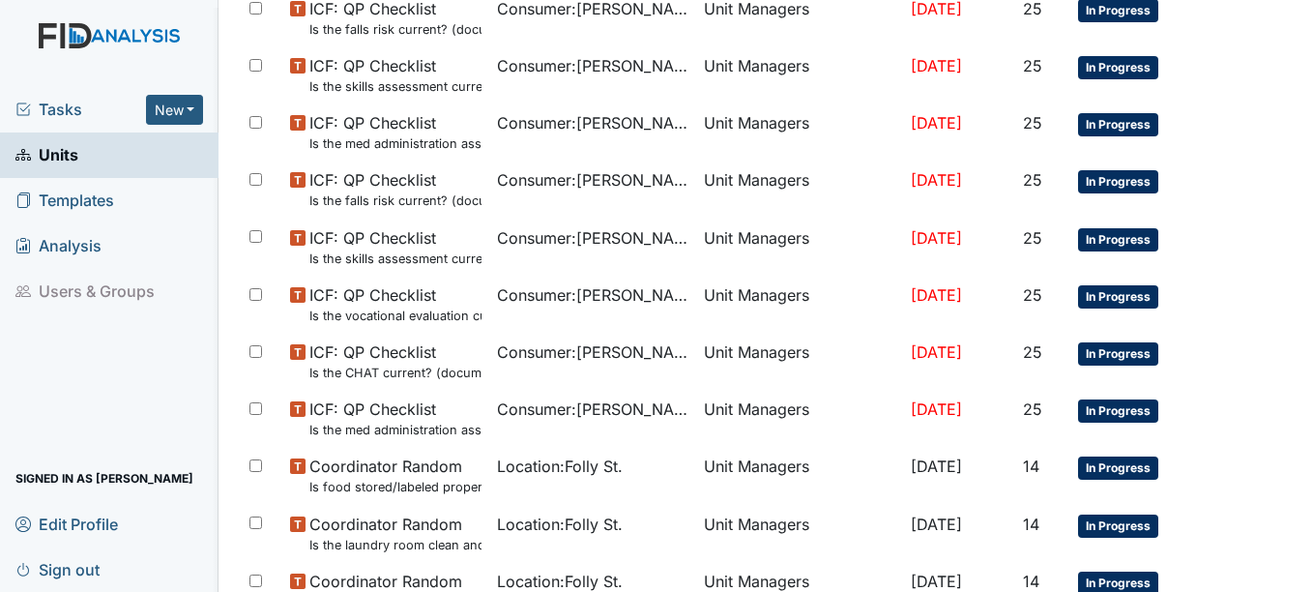
scroll to position [1257, 0]
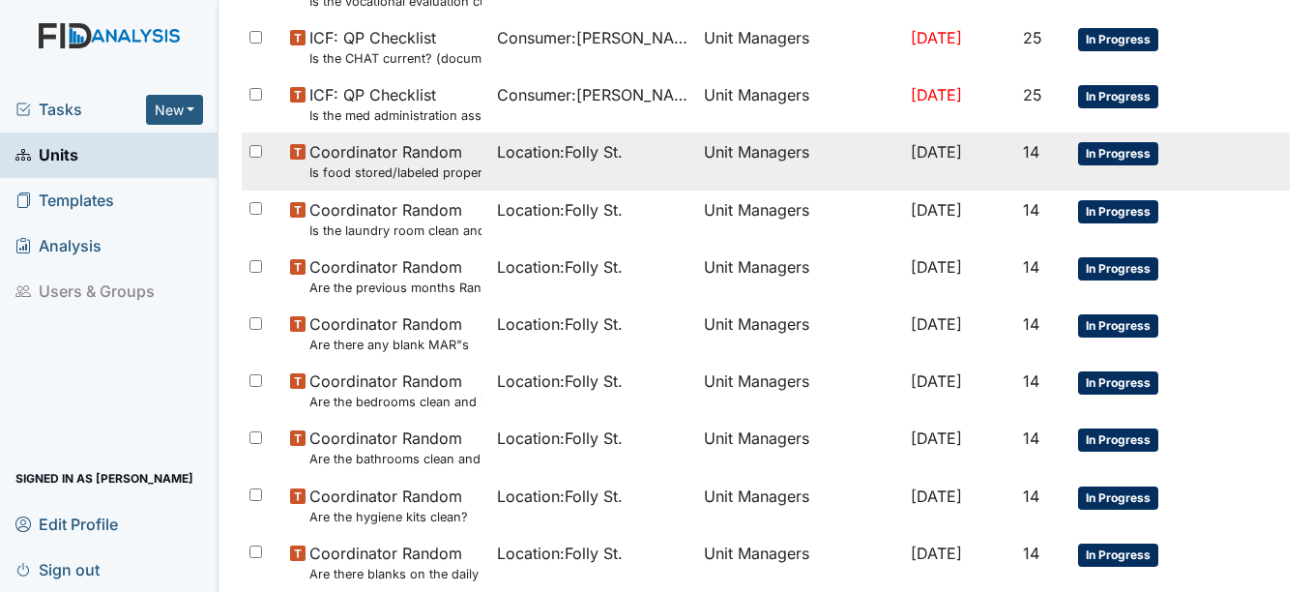
click at [1114, 146] on span "In Progress" at bounding box center [1118, 153] width 80 height 23
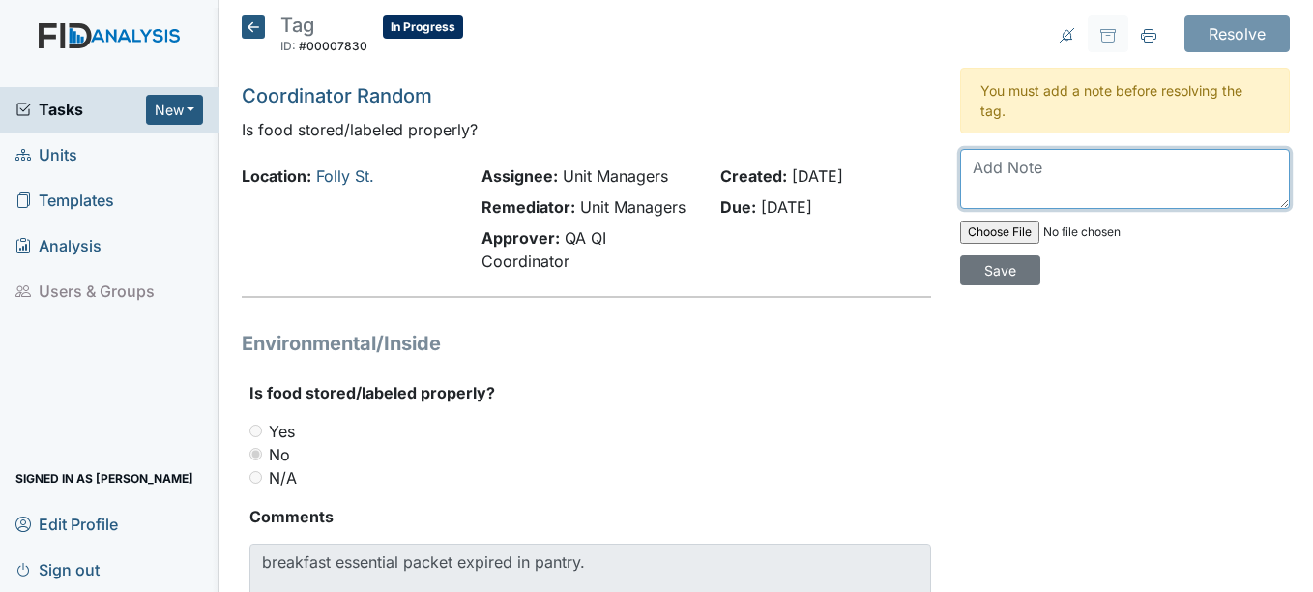
click at [1102, 171] on textarea at bounding box center [1125, 179] width 330 height 60
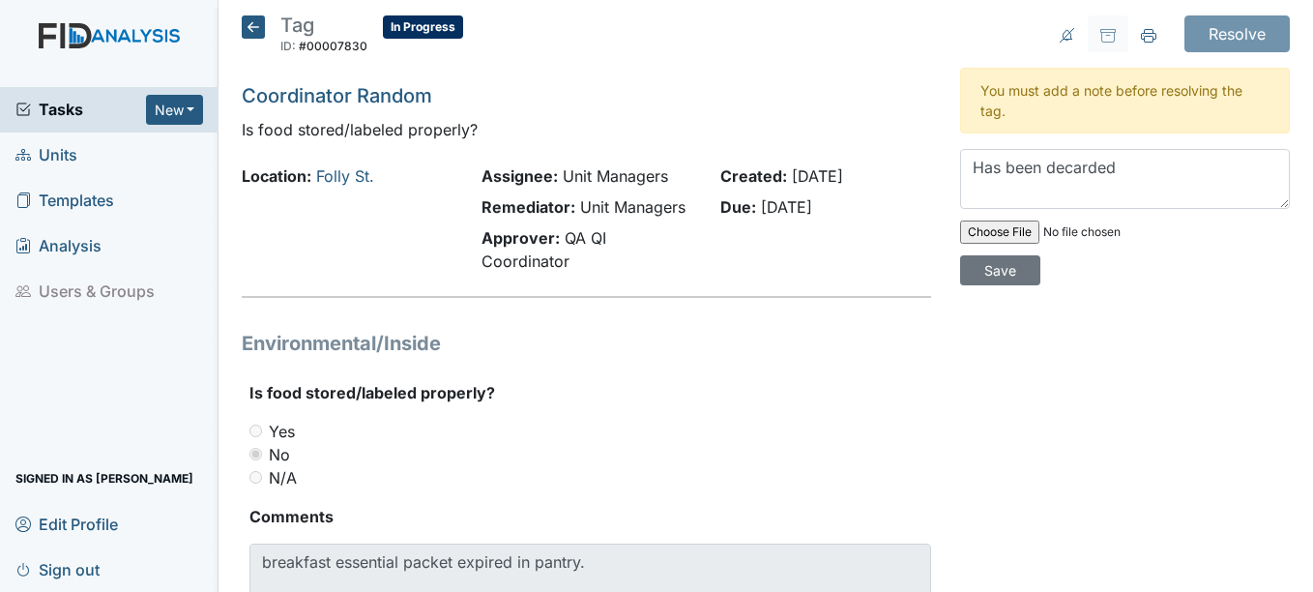
drag, startPoint x: 1072, startPoint y: 176, endPoint x: 983, endPoint y: 321, distance: 170.1
click at [983, 321] on div "Resolve Archive Task × Are you sure you want to archive this task? It will appe…" at bounding box center [1125, 355] width 359 height 681
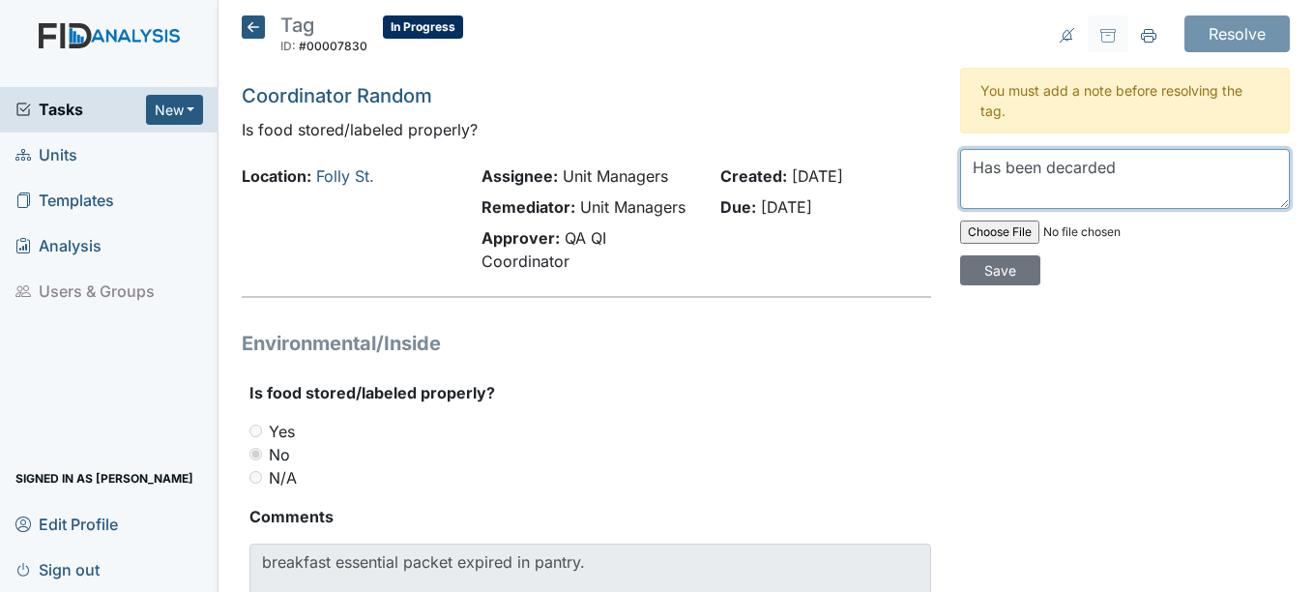
click at [1180, 168] on textarea "Has been decarded" at bounding box center [1125, 179] width 330 height 60
type textarea "H"
click at [995, 177] on textarea "Has been trashed." at bounding box center [1125, 179] width 330 height 60
type textarea "Have been trashed."
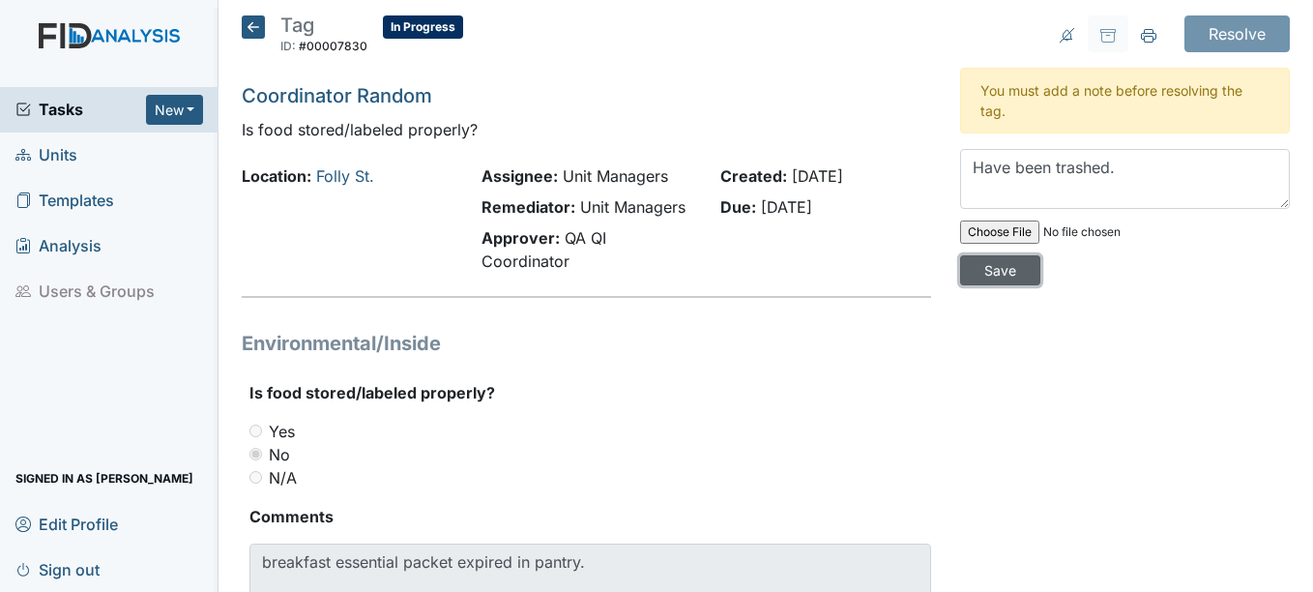
click at [1002, 270] on input "Save" at bounding box center [1000, 270] width 80 height 30
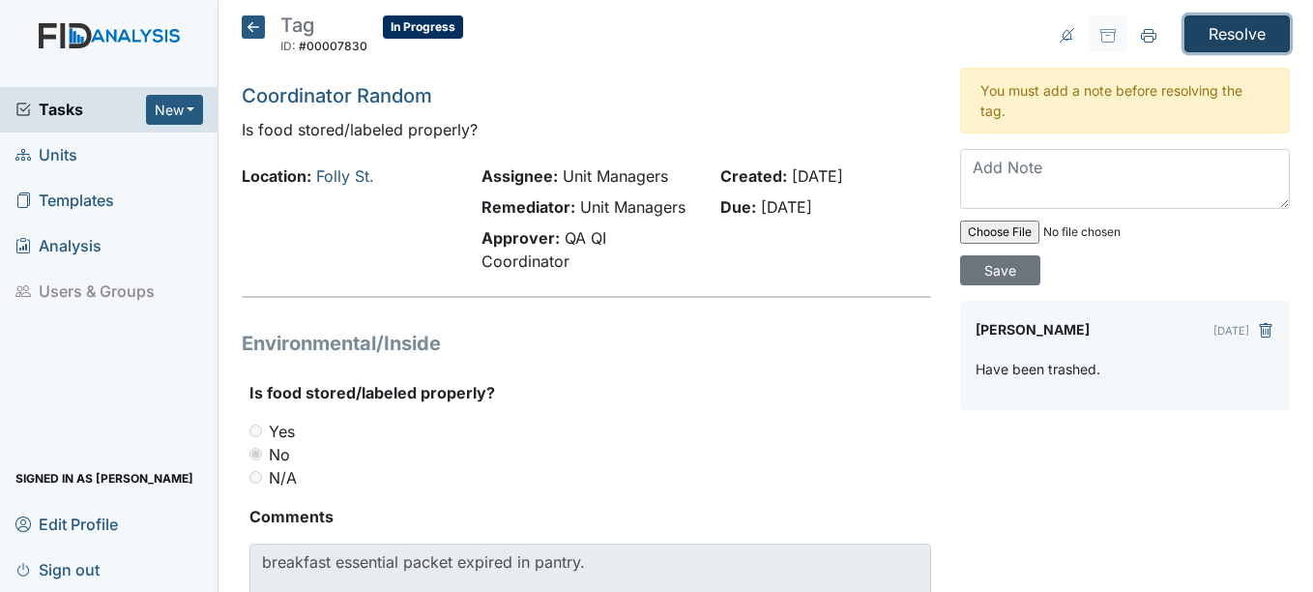
click at [1214, 35] on input "Resolve" at bounding box center [1236, 33] width 105 height 37
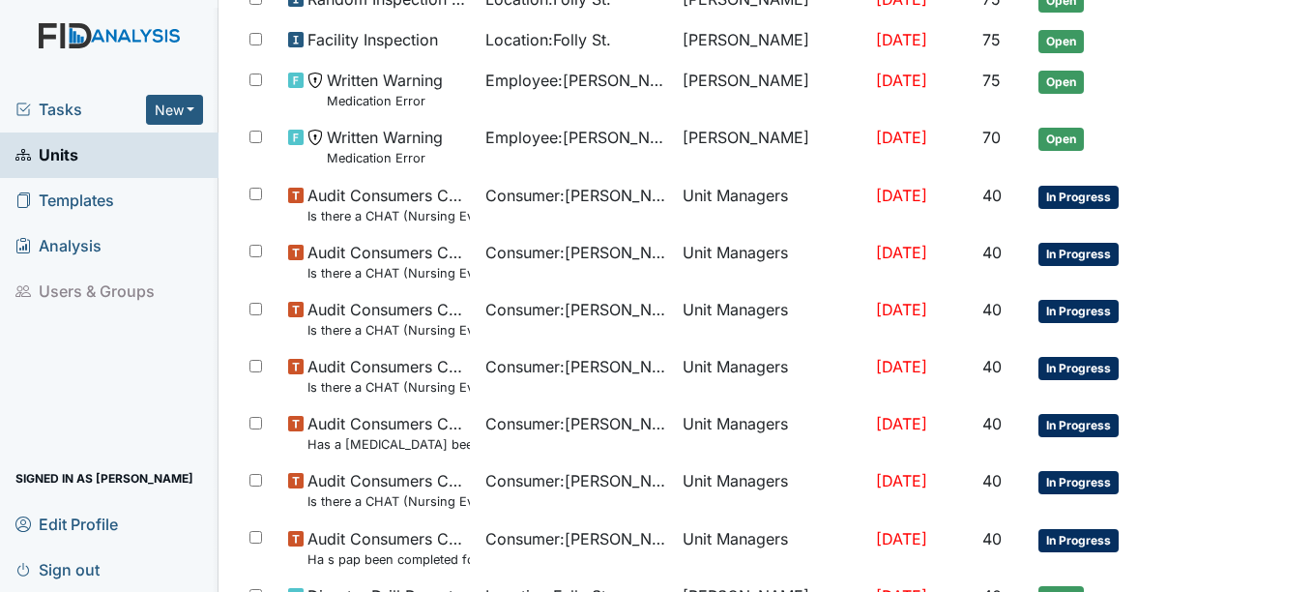
scroll to position [1410, 0]
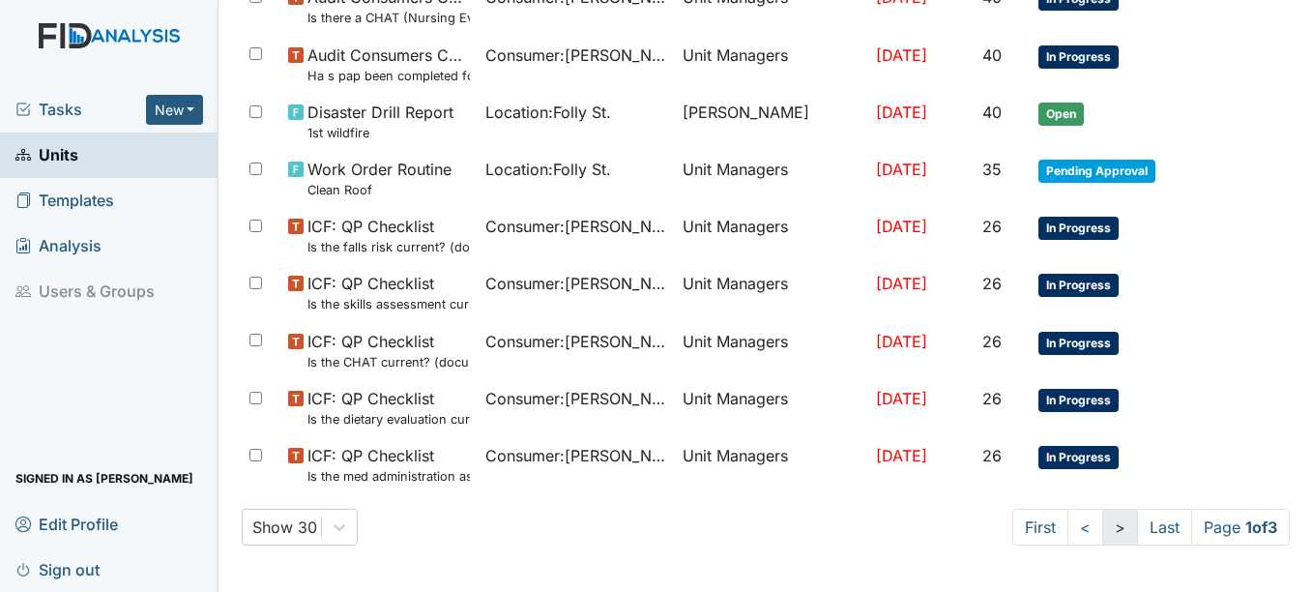
click at [1102, 528] on link ">" at bounding box center [1120, 527] width 36 height 37
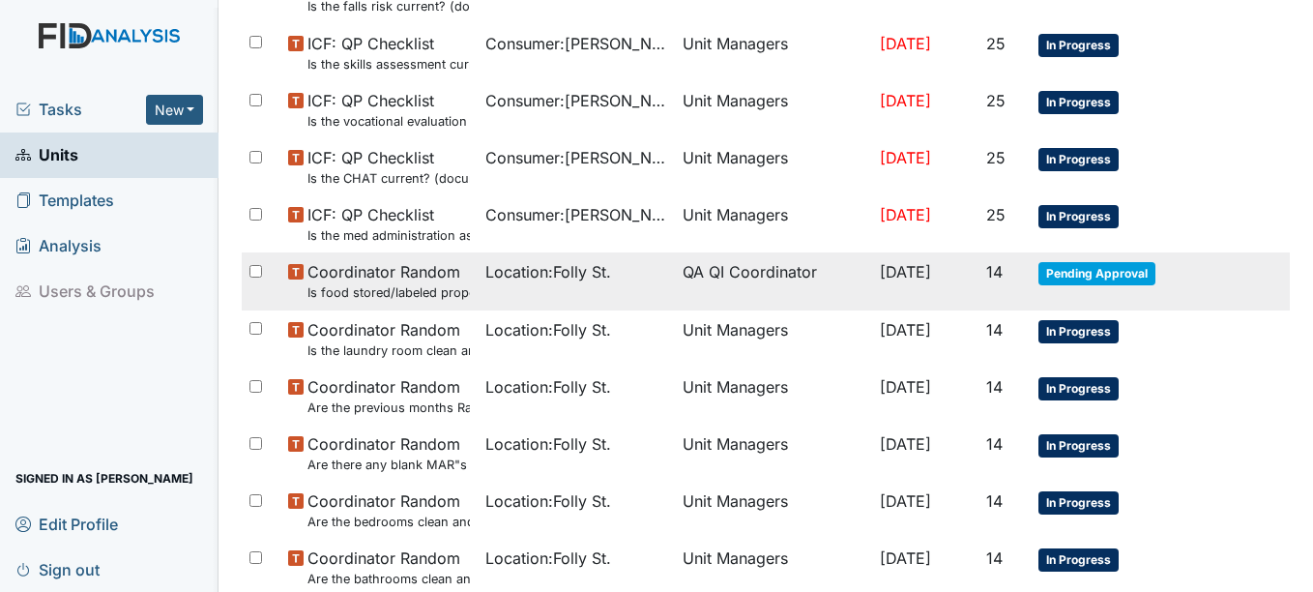
scroll to position [1139, 0]
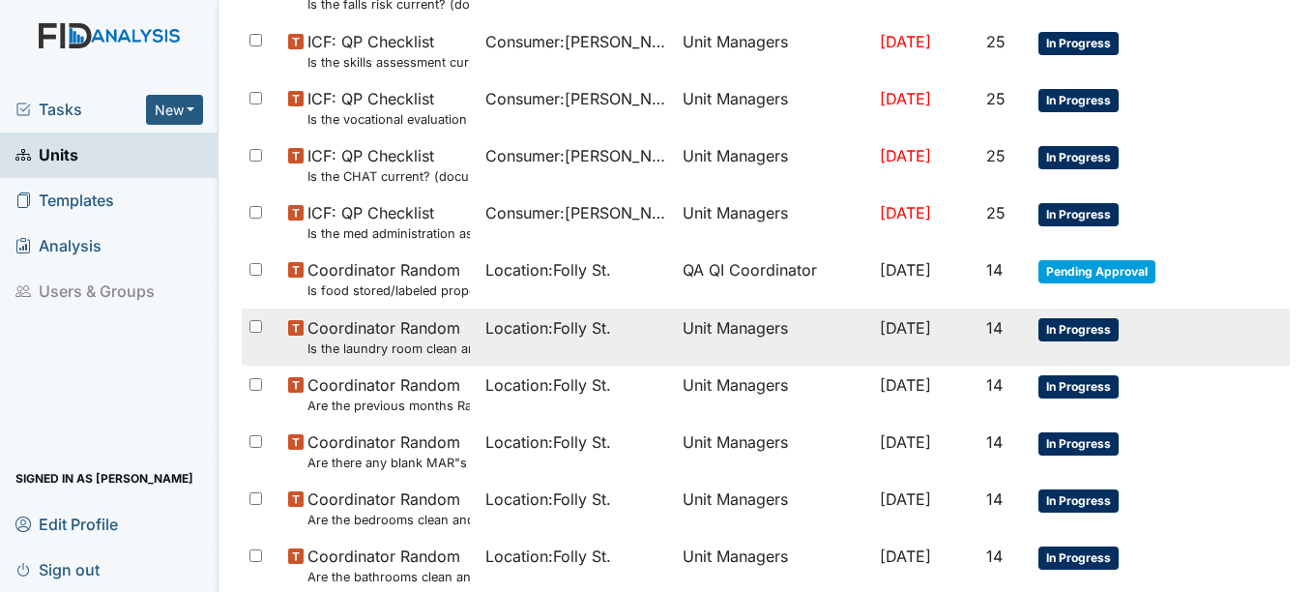
click at [1061, 323] on span "In Progress" at bounding box center [1078, 329] width 80 height 23
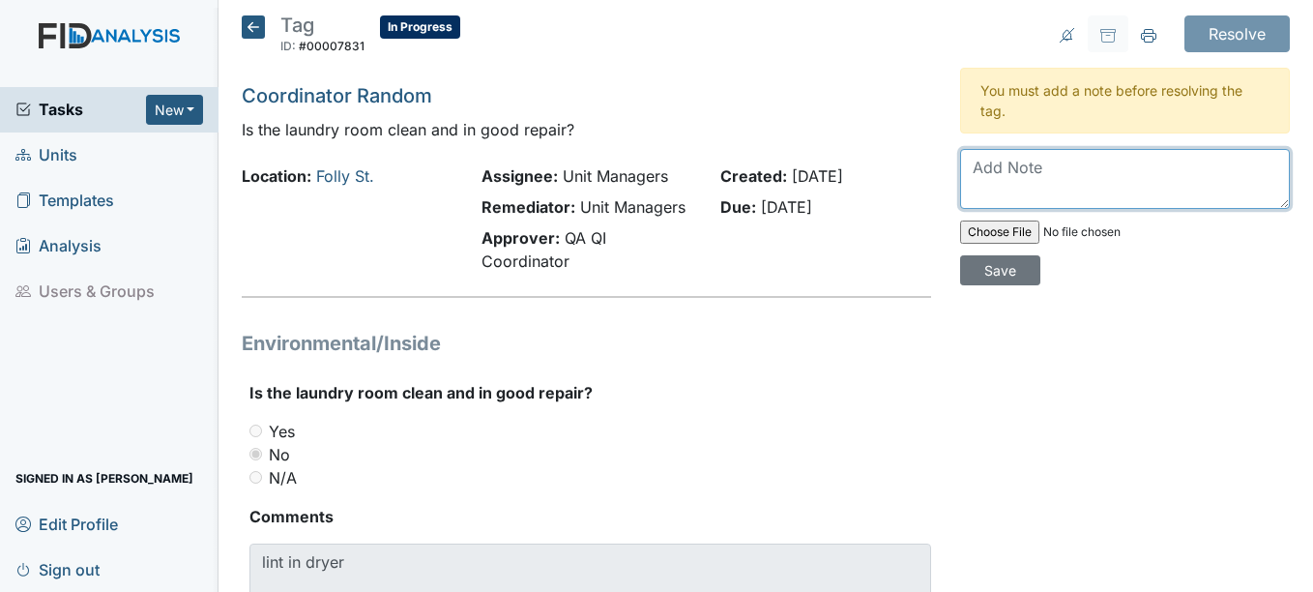
click at [1003, 172] on textarea at bounding box center [1125, 179] width 330 height 60
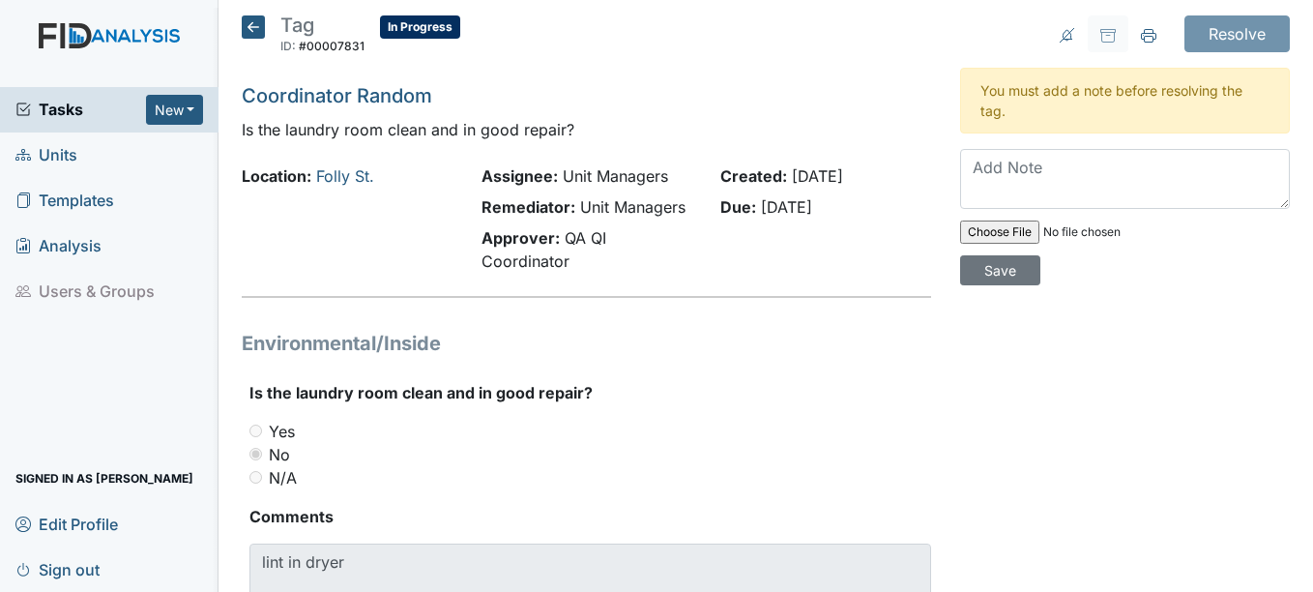
click at [248, 28] on icon at bounding box center [253, 26] width 23 height 23
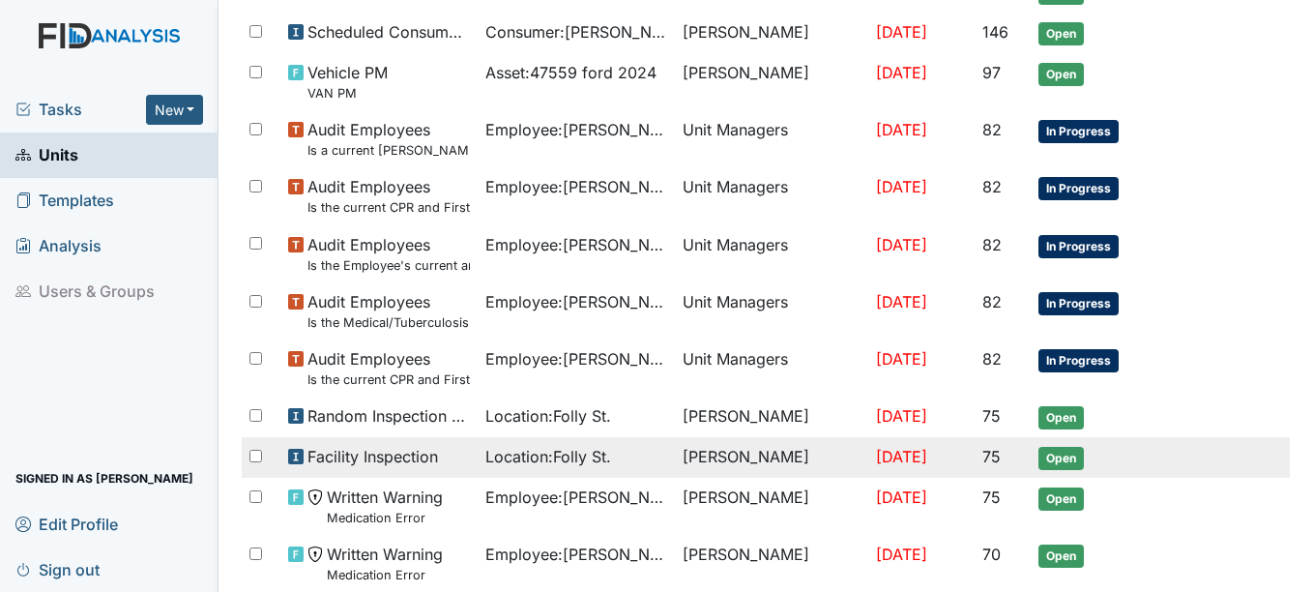
scroll to position [483, 0]
